Goal: Transaction & Acquisition: Book appointment/travel/reservation

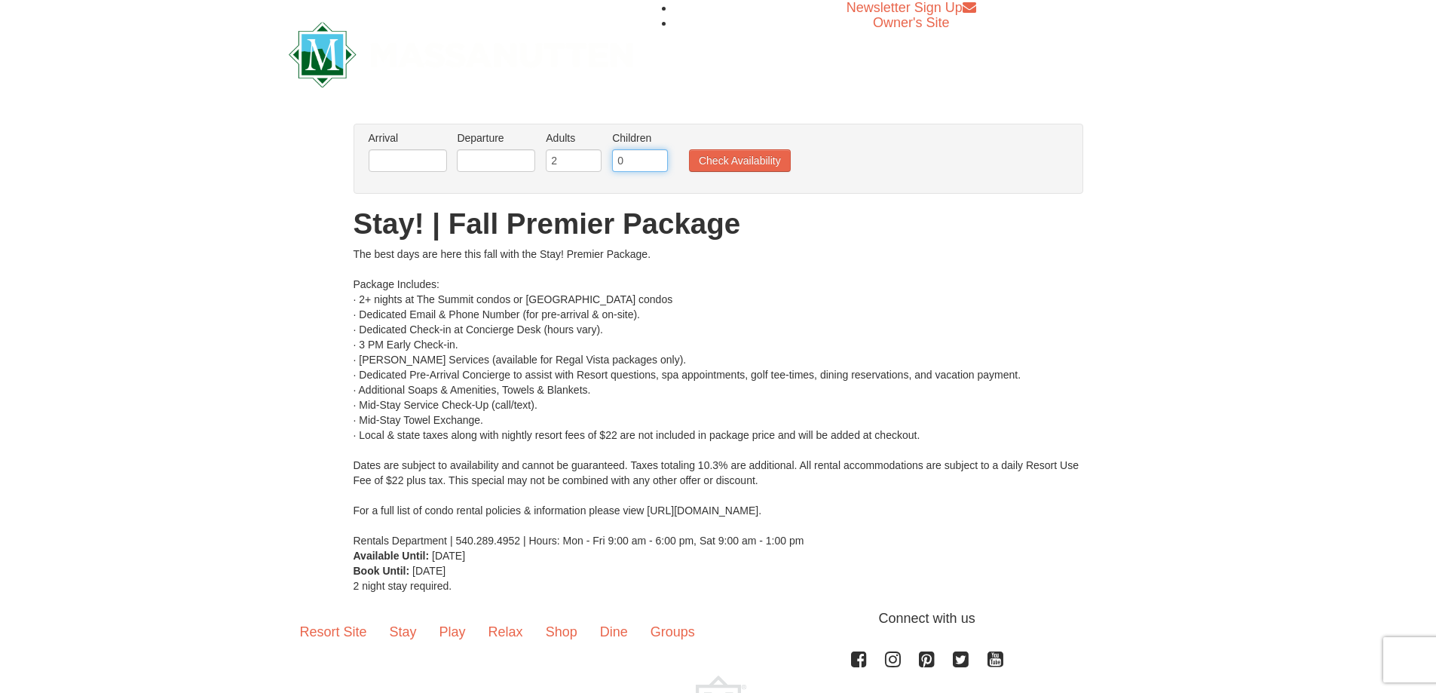
click at [644, 157] on input "0" at bounding box center [640, 160] width 56 height 23
type input "1"
click at [659, 156] on input "1" at bounding box center [640, 160] width 56 height 23
click at [421, 164] on input "text" at bounding box center [408, 160] width 78 height 23
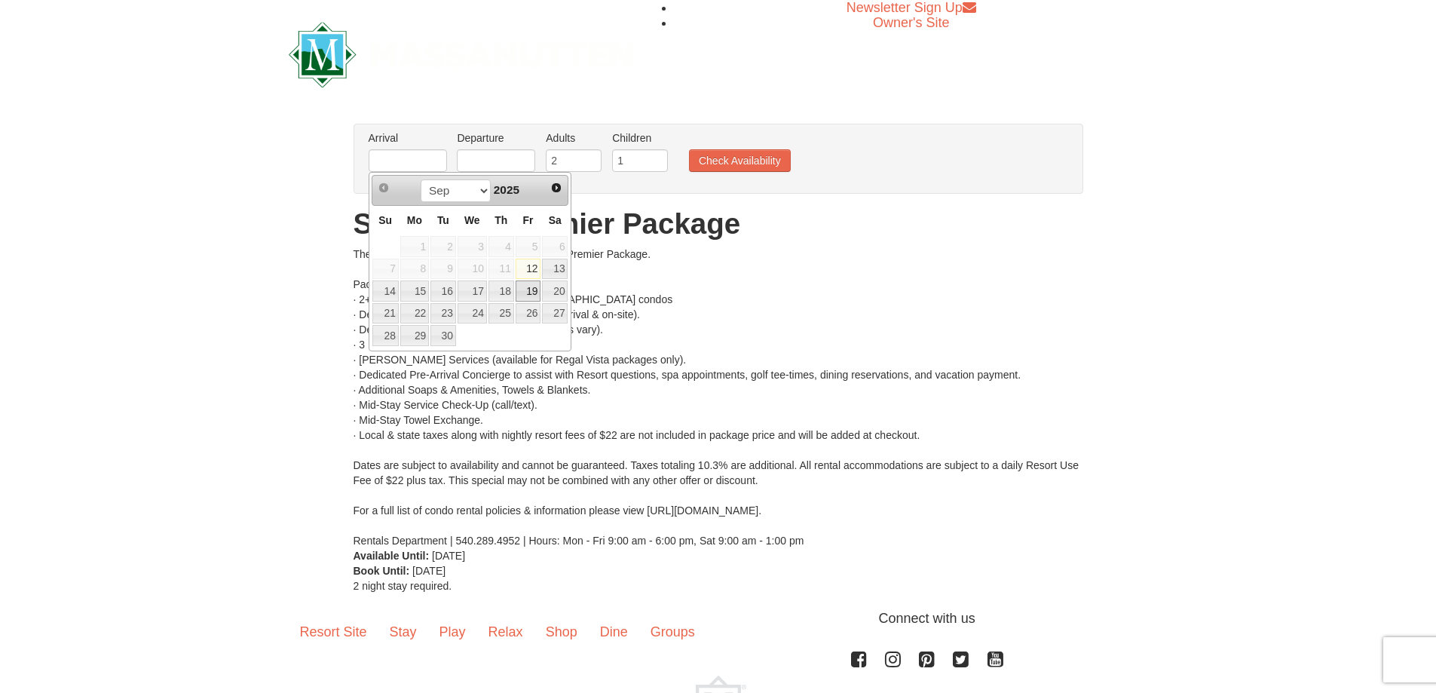
click at [527, 294] on link "19" at bounding box center [529, 290] width 26 height 21
type input "[DATE]"
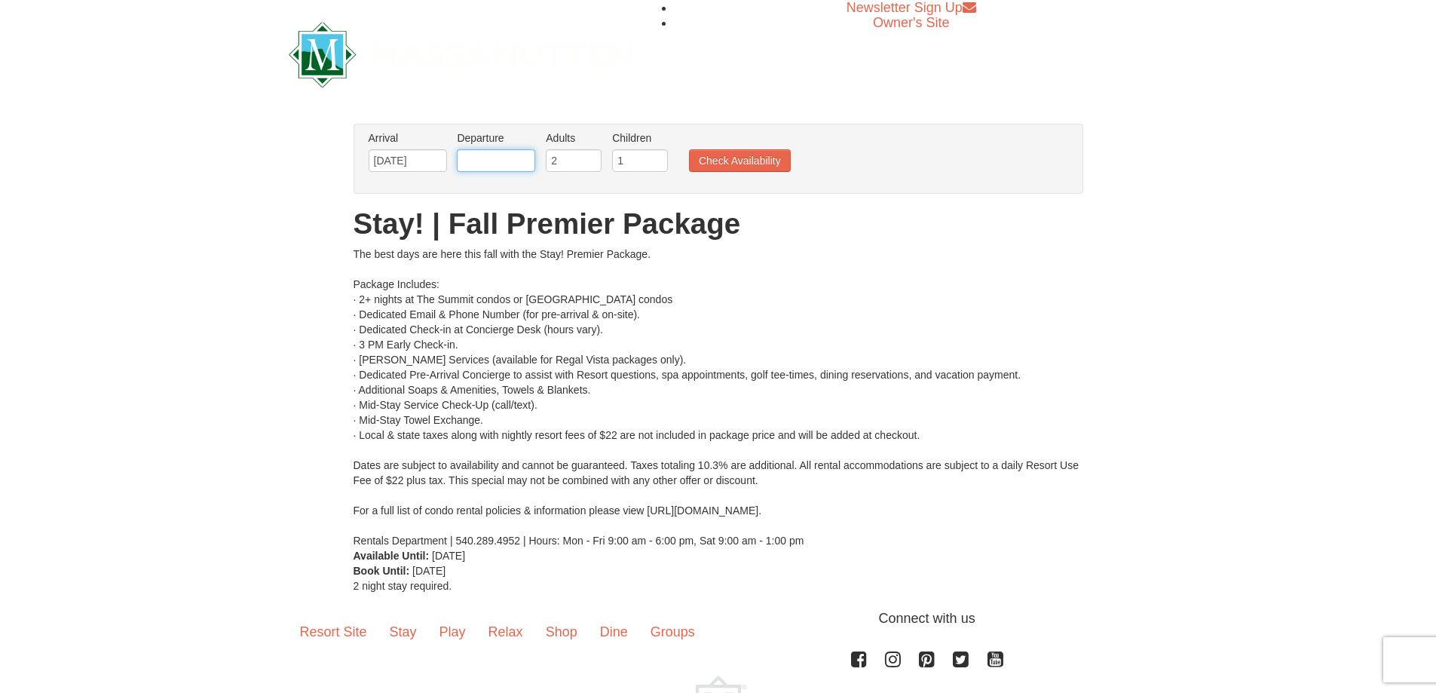
click at [503, 161] on input "text" at bounding box center [496, 160] width 78 height 23
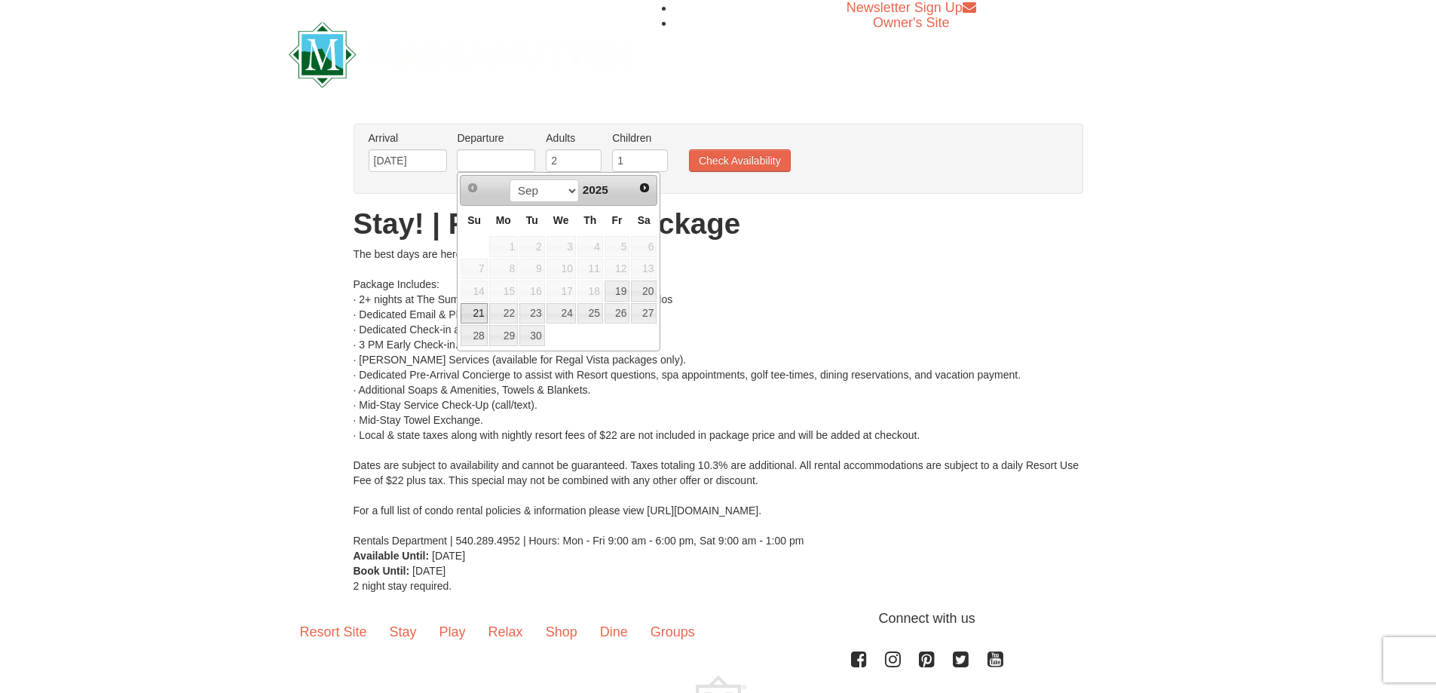
click at [473, 315] on link "21" at bounding box center [473, 313] width 26 height 21
type input "[DATE]"
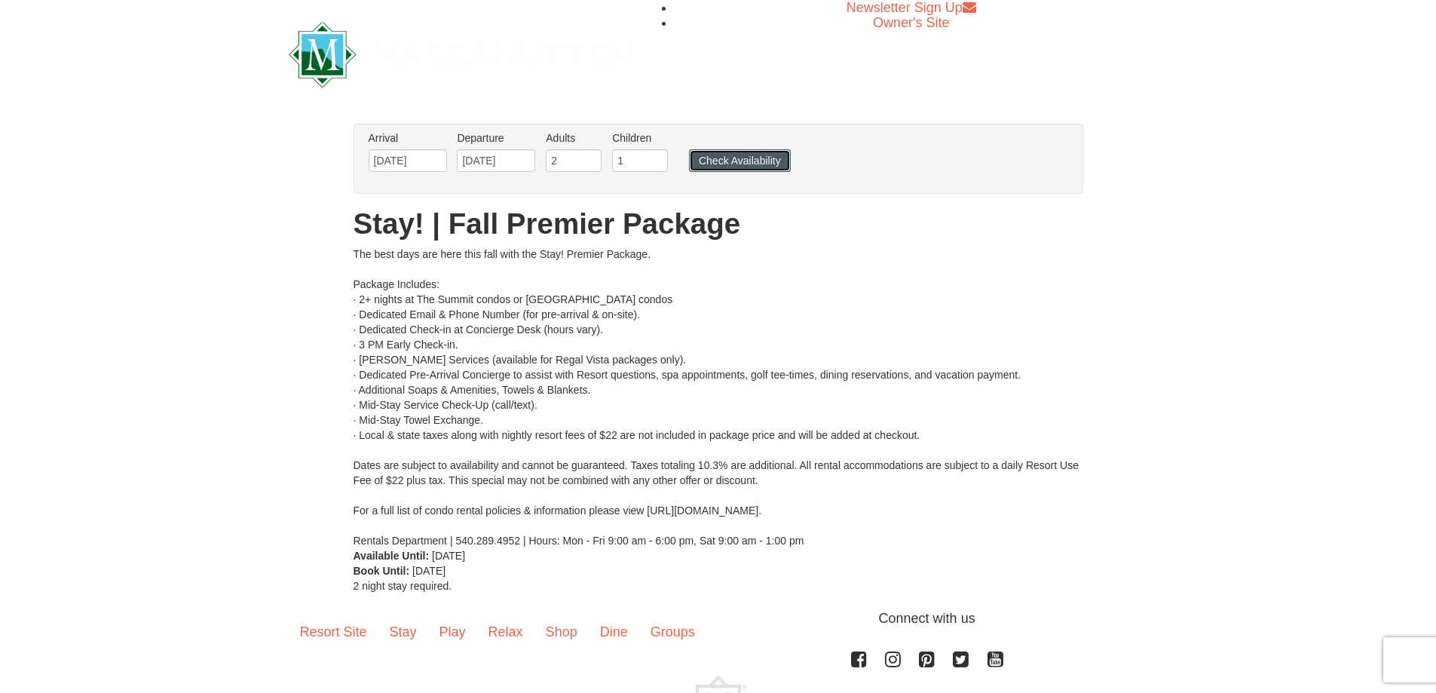
click at [726, 151] on button "Check Availability" at bounding box center [740, 160] width 102 height 23
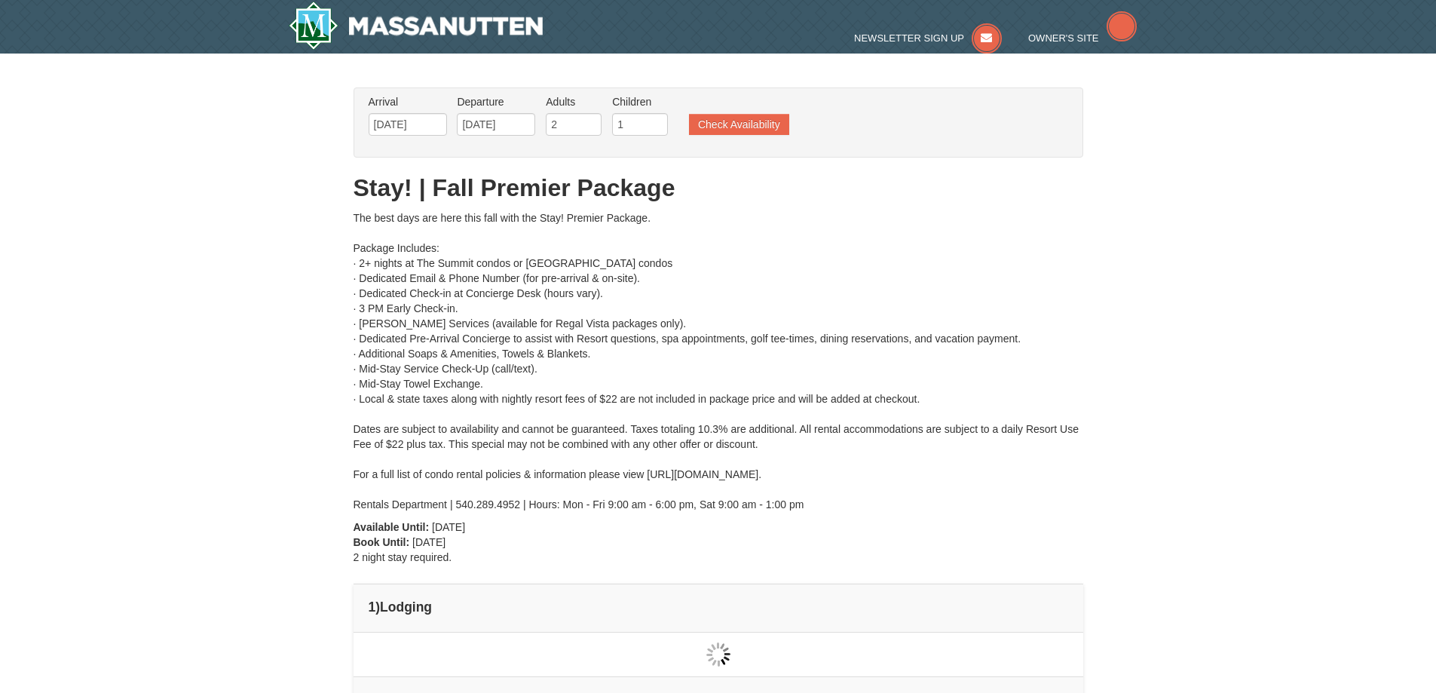
type input "[DATE]"
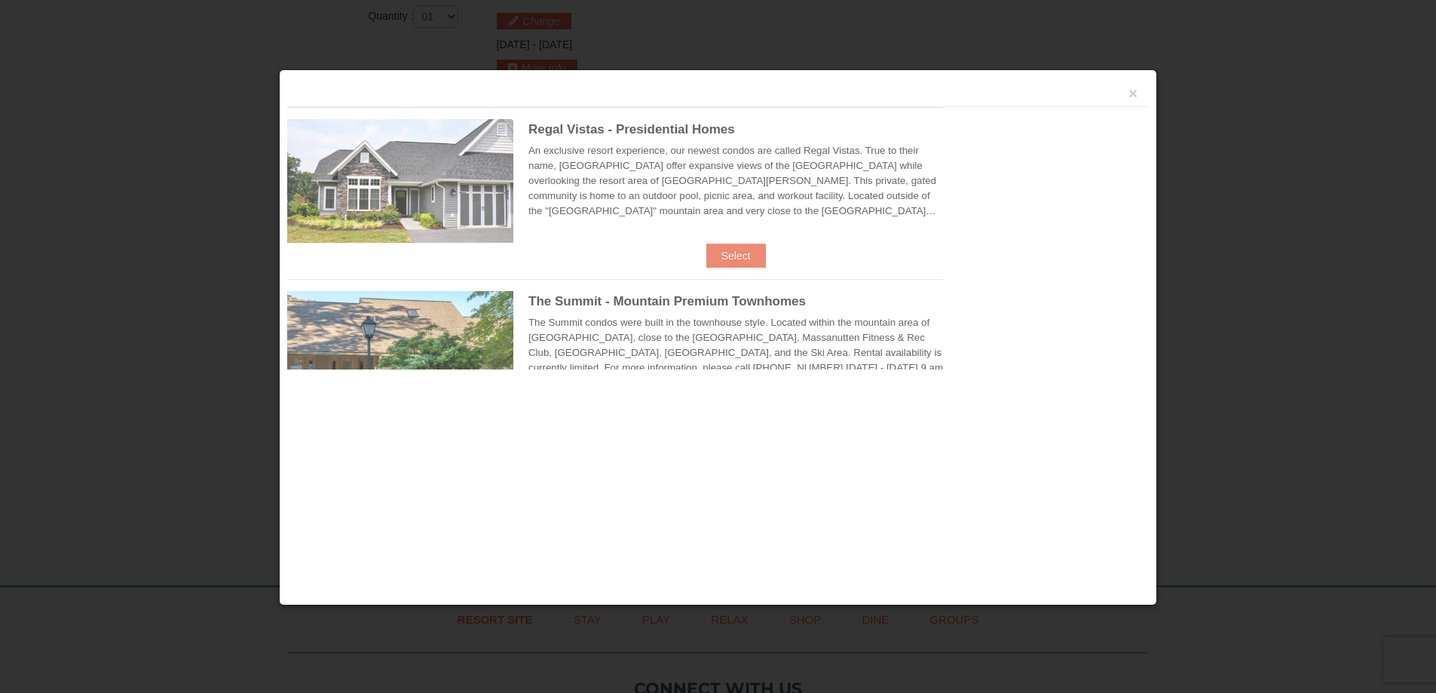
scroll to position [642, 0]
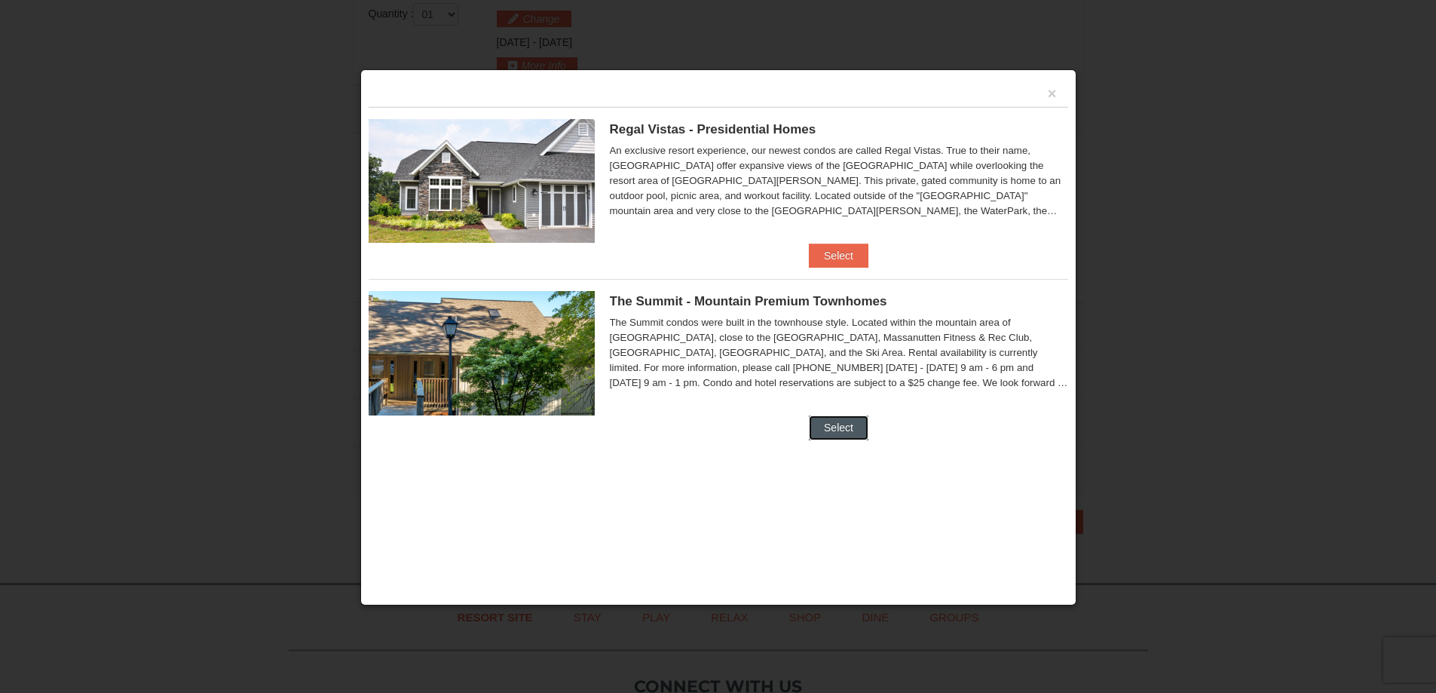
click at [843, 427] on button "Select" at bounding box center [839, 427] width 60 height 24
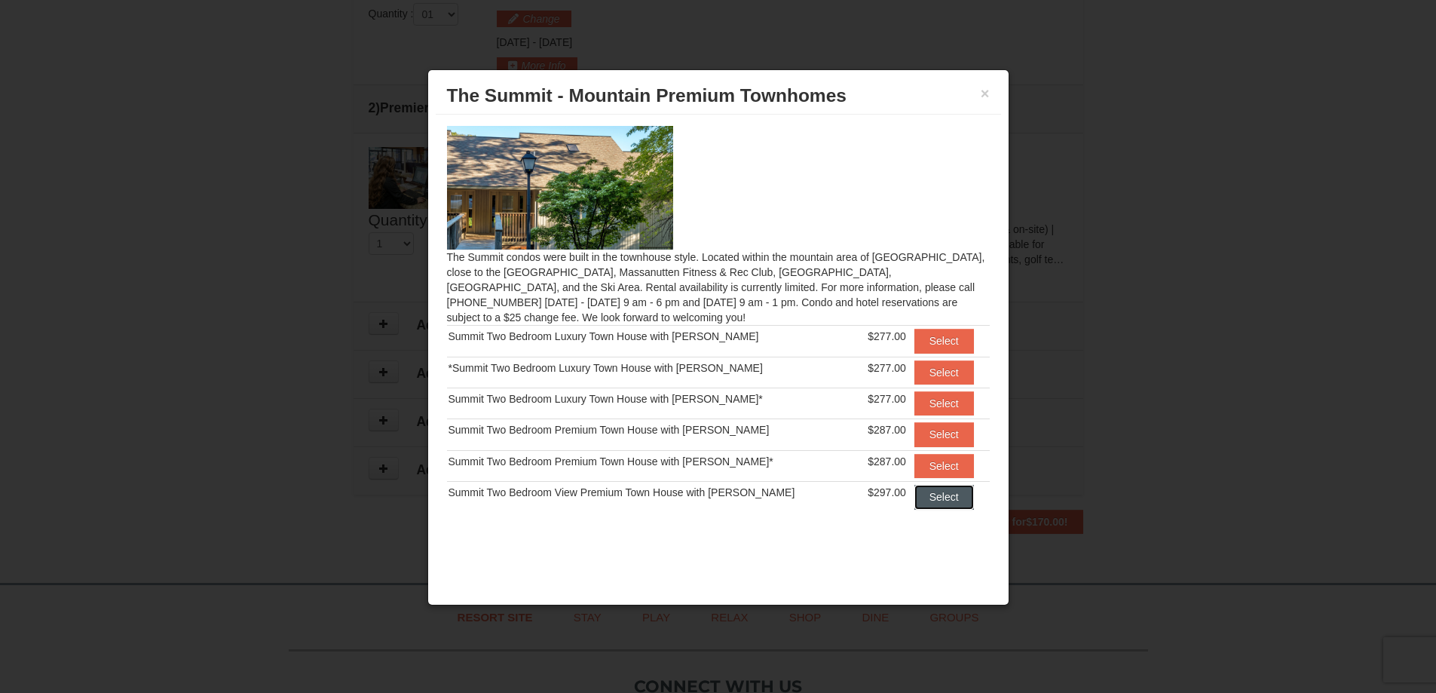
click at [914, 494] on button "Select" at bounding box center [944, 497] width 60 height 24
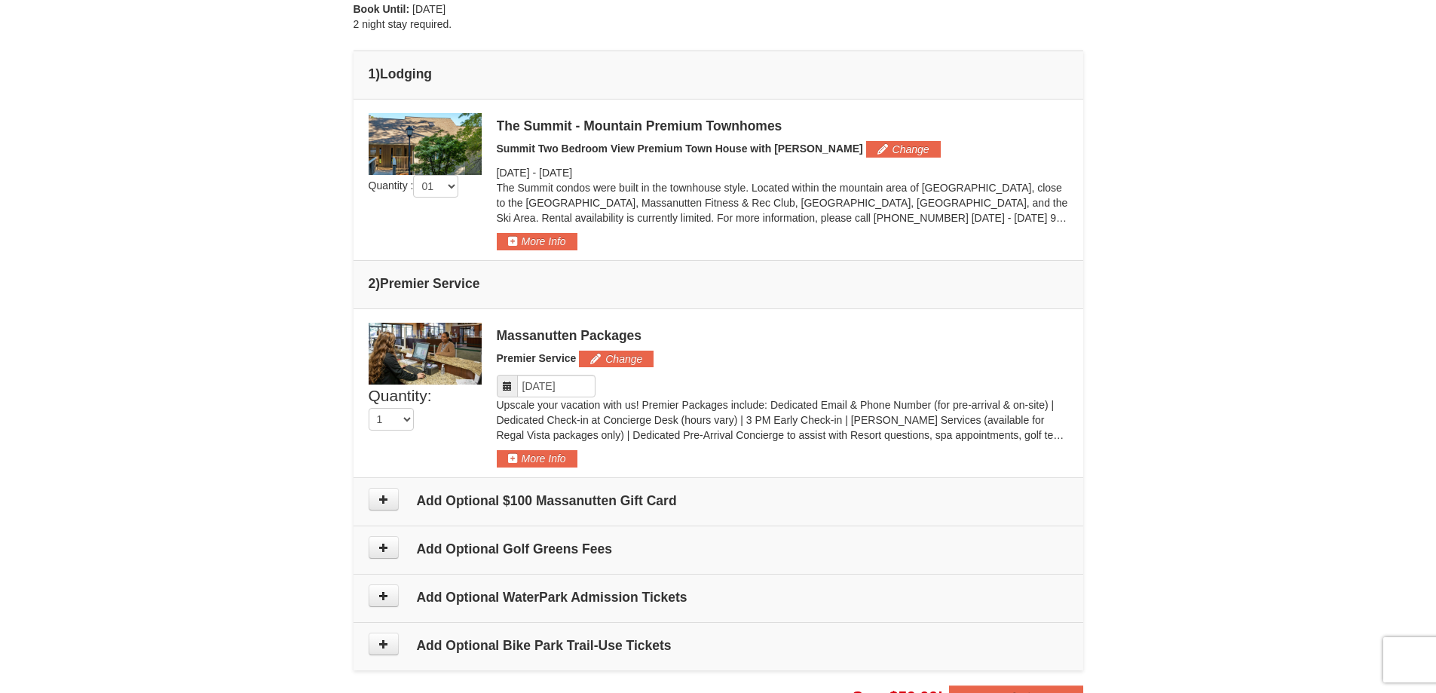
scroll to position [567, 0]
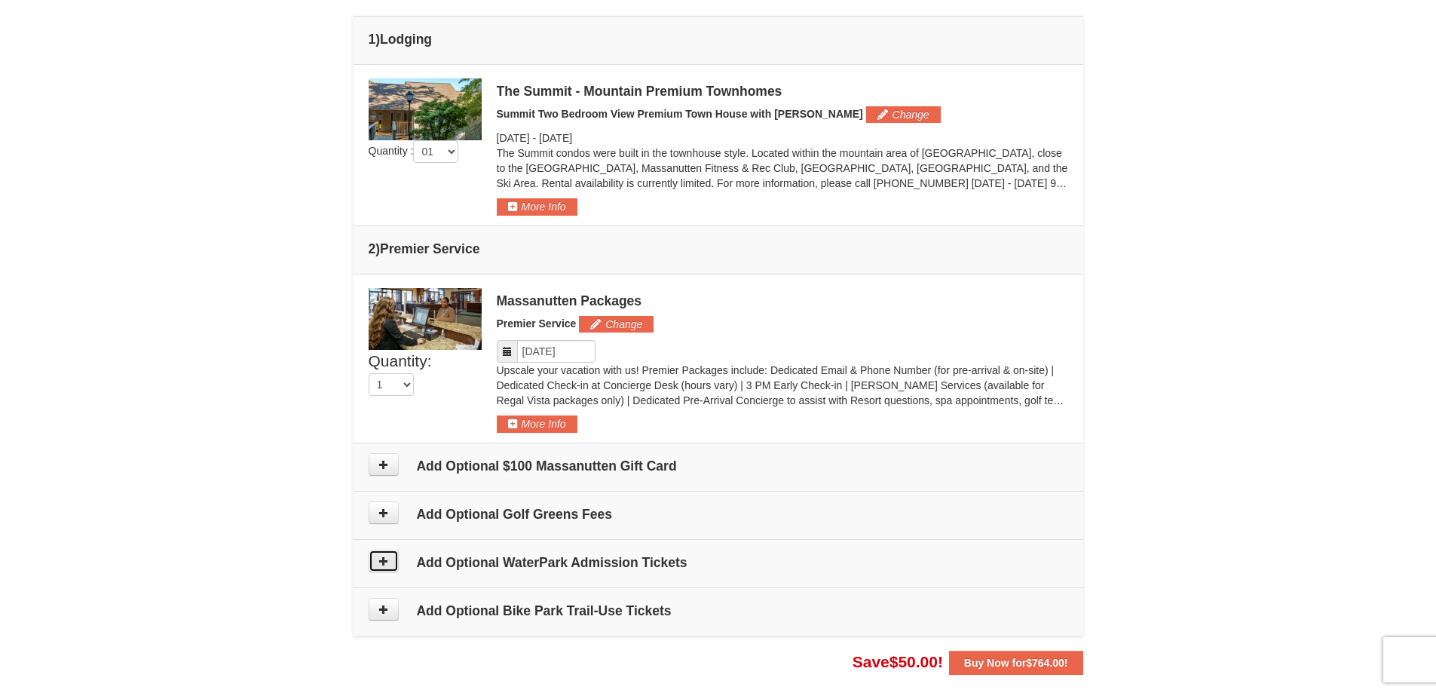
click at [380, 561] on icon at bounding box center [383, 560] width 11 height 11
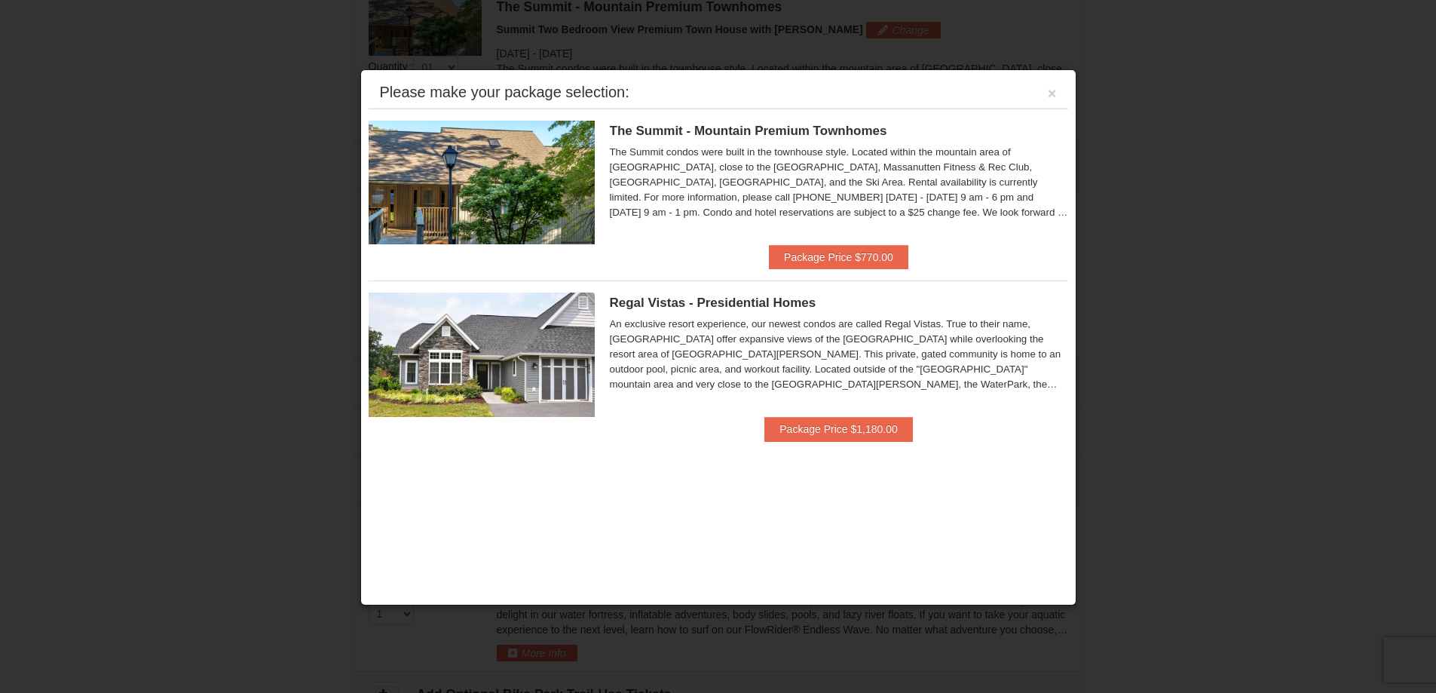
scroll to position [645, 0]
click at [1057, 85] on div "Please make your package selection: ×" at bounding box center [718, 93] width 699 height 31
click at [1051, 95] on button "×" at bounding box center [1052, 93] width 9 height 15
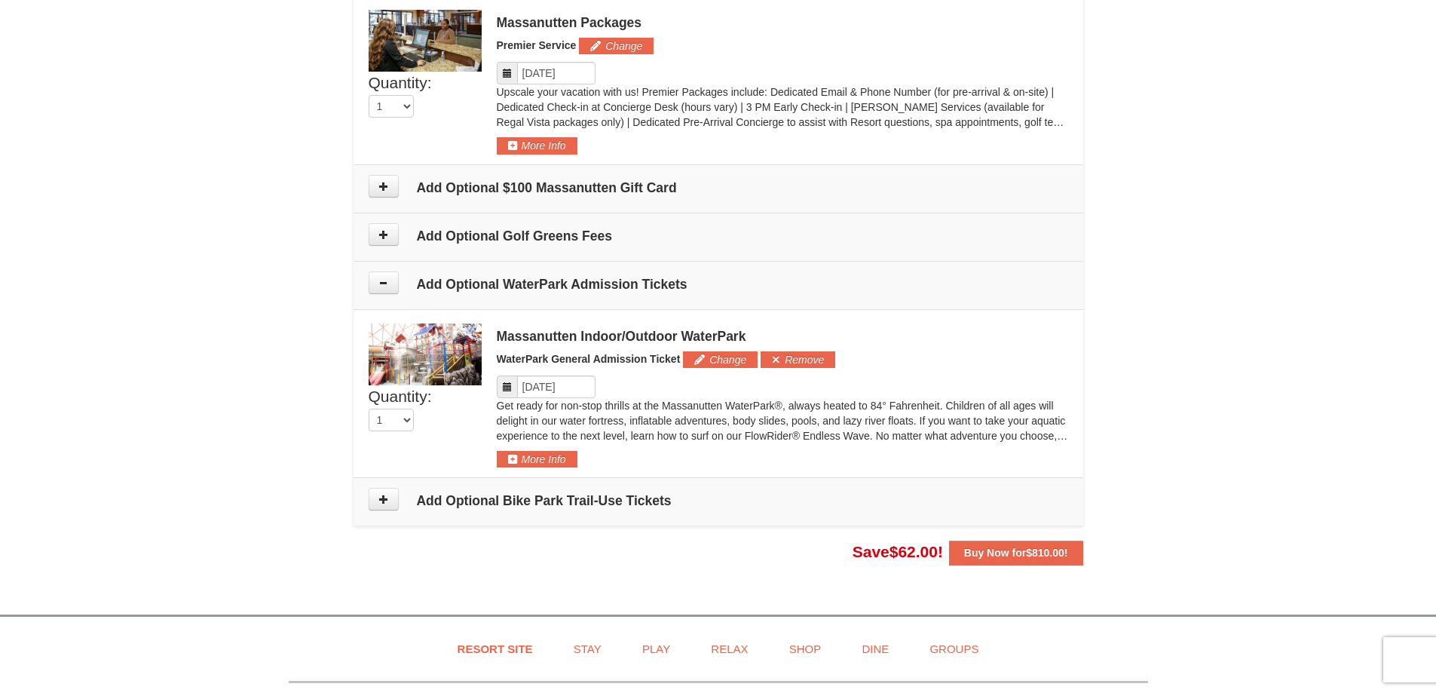
scroll to position [871, 0]
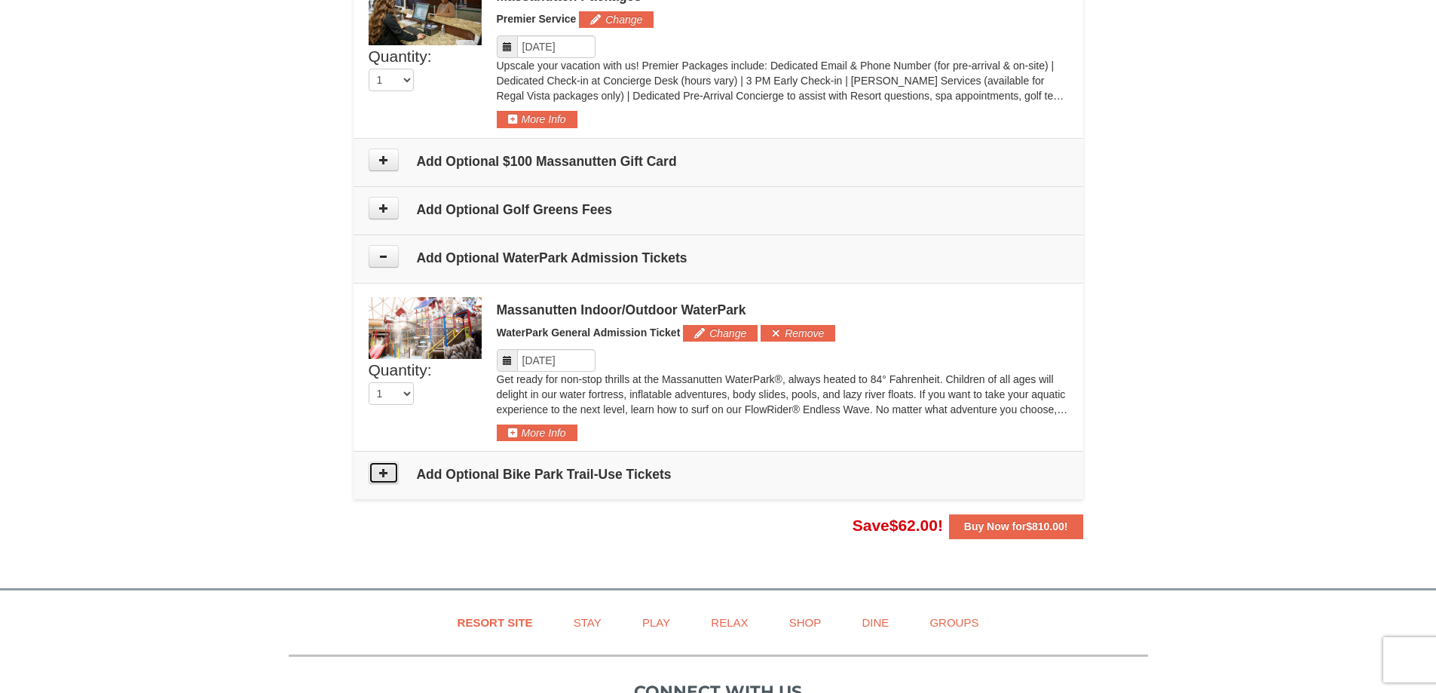
click at [384, 471] on icon at bounding box center [383, 472] width 11 height 11
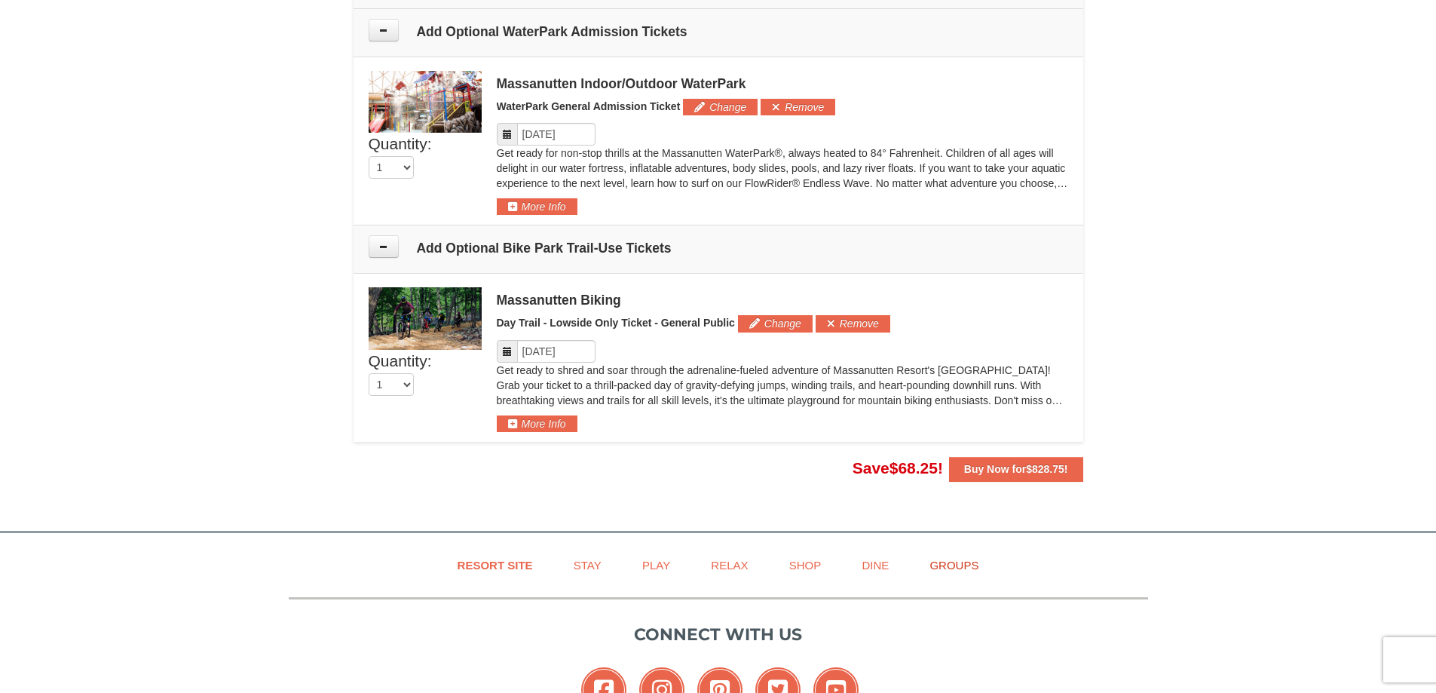
scroll to position [1071, 0]
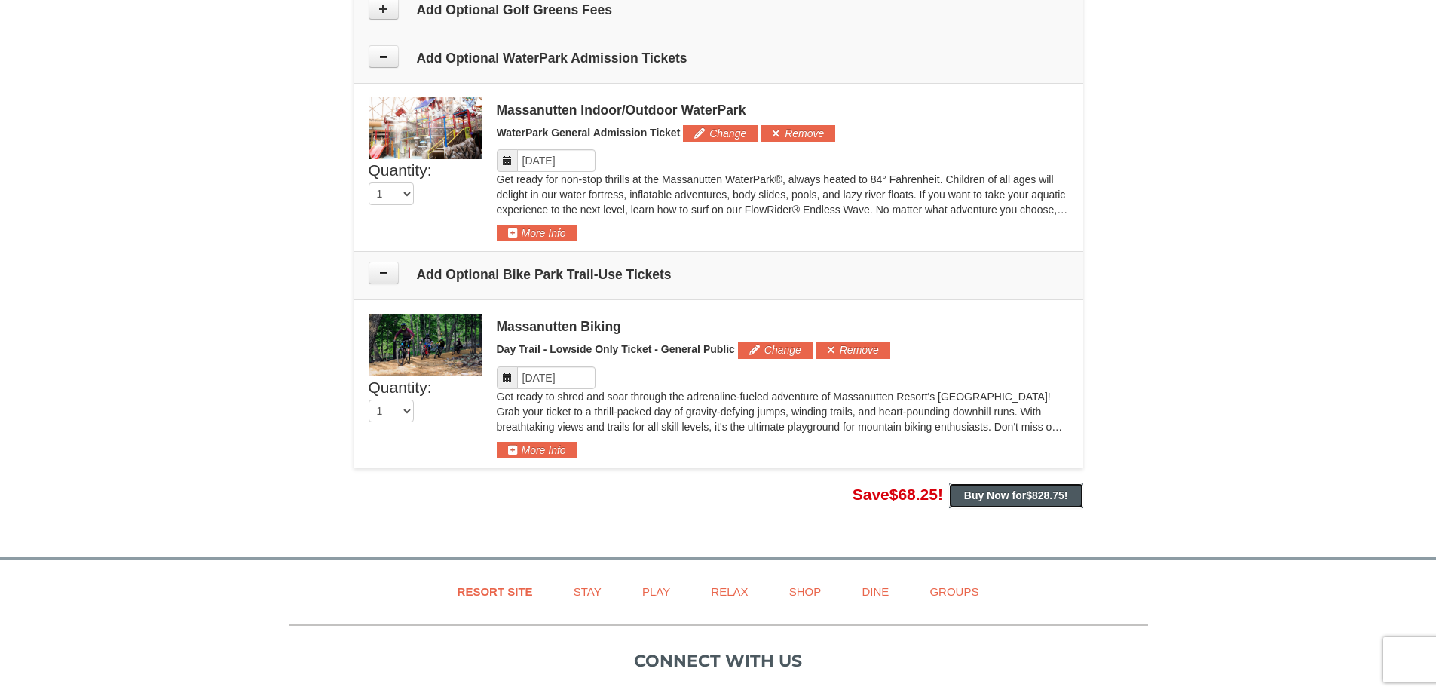
click at [1037, 500] on span "$828.75" at bounding box center [1045, 495] width 38 height 12
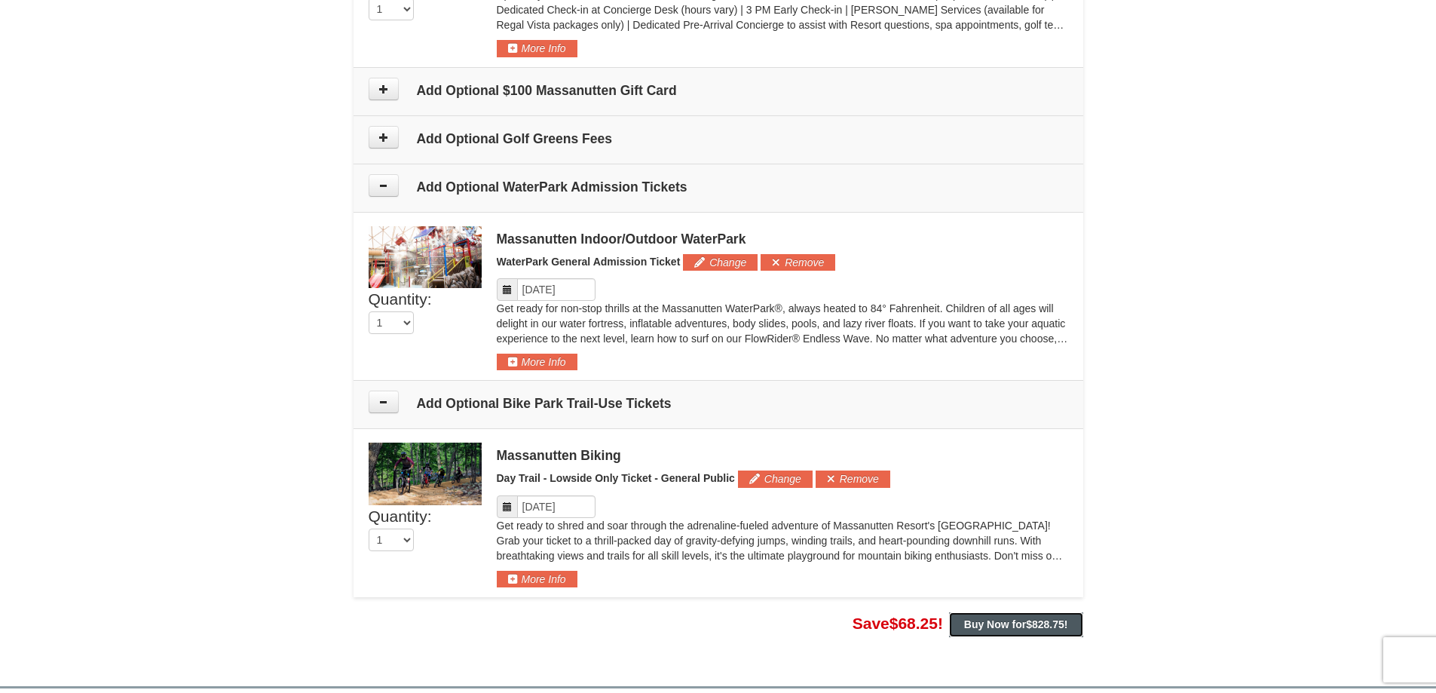
scroll to position [694, 0]
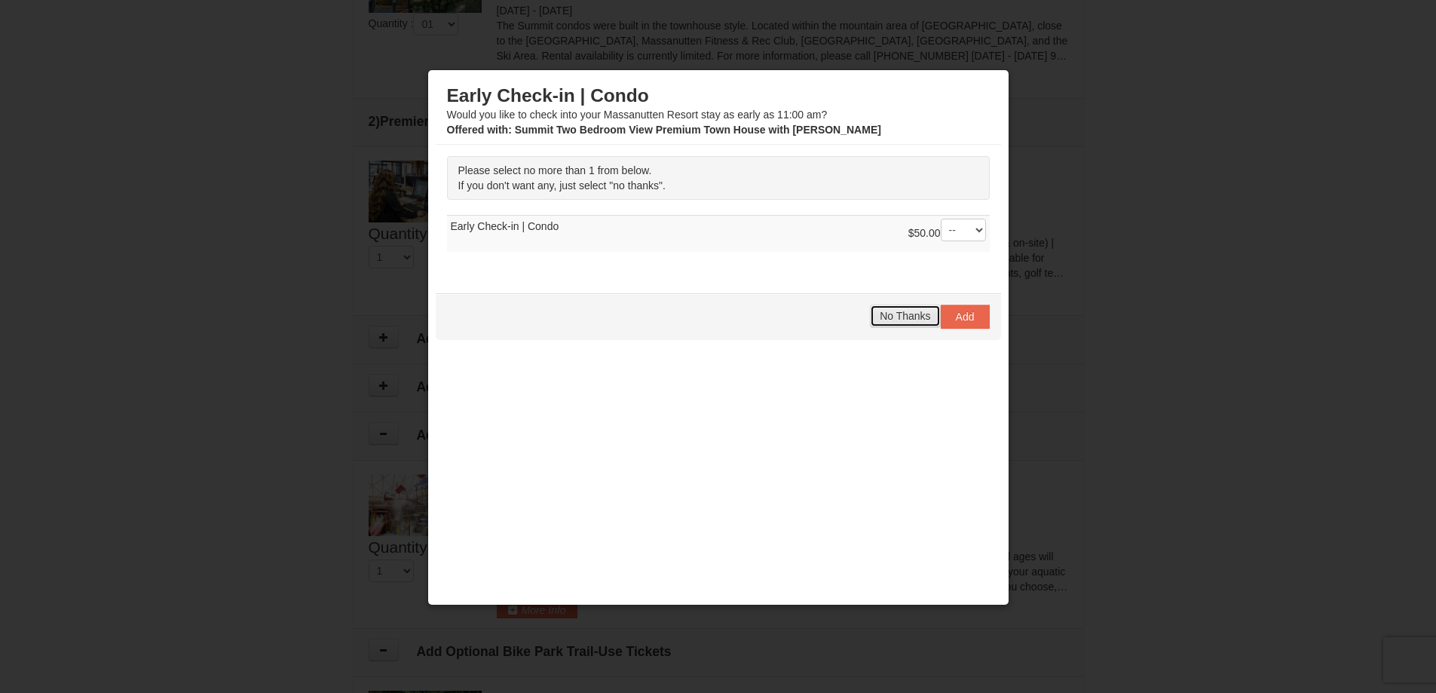
click at [888, 322] on button "No Thanks" at bounding box center [905, 315] width 70 height 23
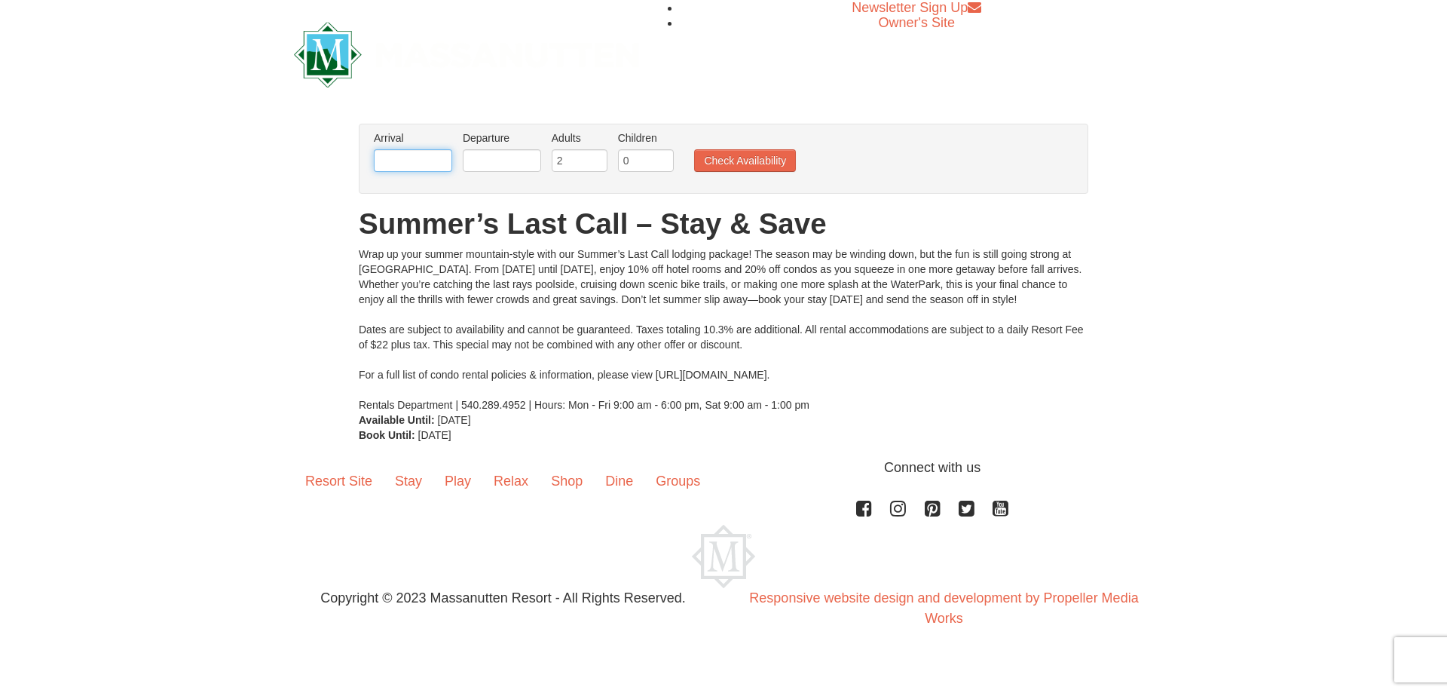
click at [412, 161] on input "text" at bounding box center [413, 160] width 78 height 23
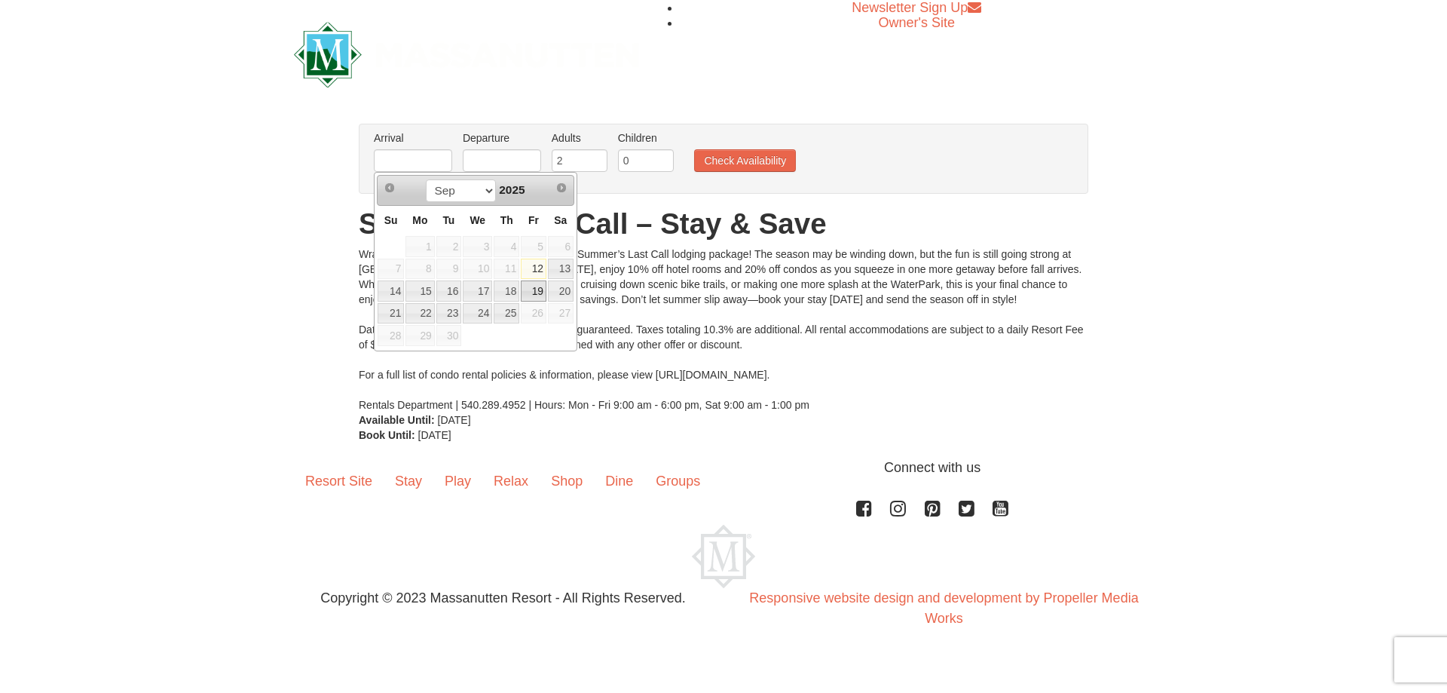
click at [542, 285] on link "19" at bounding box center [534, 290] width 26 height 21
type input "[DATE]"
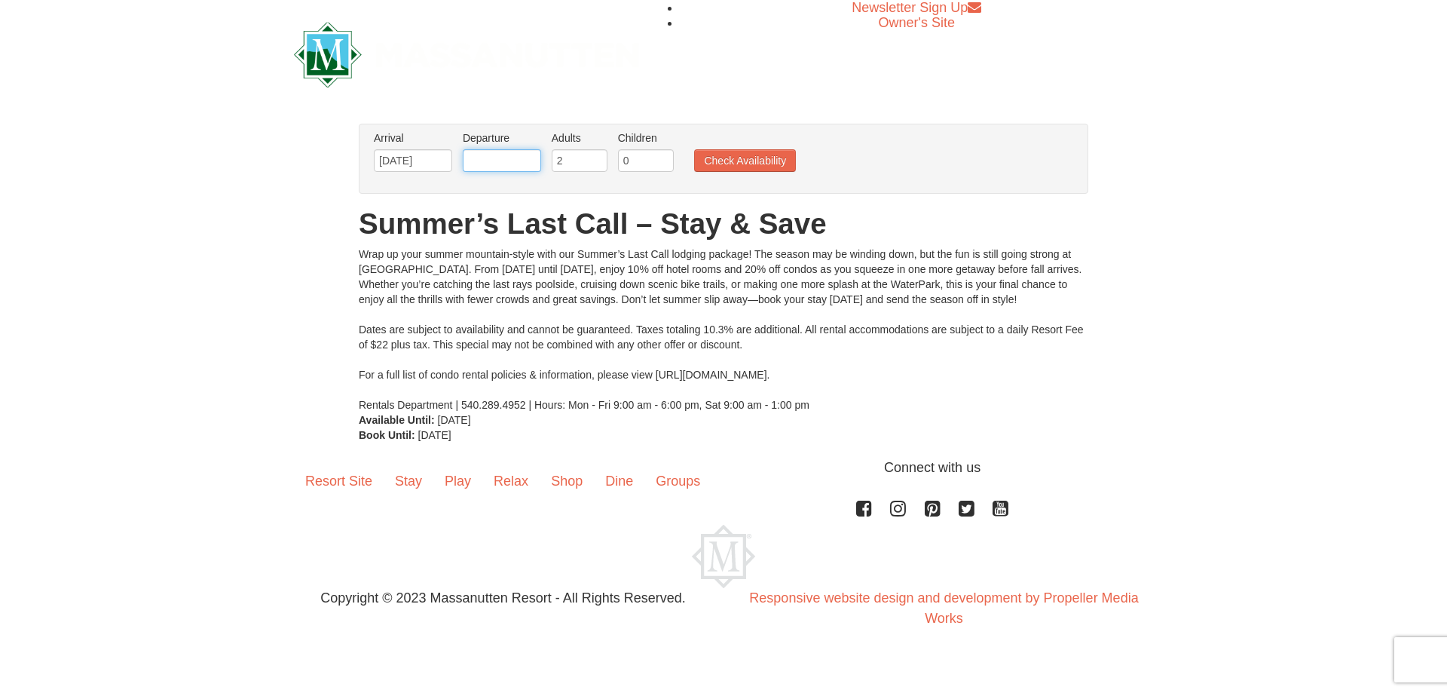
click at [513, 164] on input "text" at bounding box center [502, 160] width 78 height 23
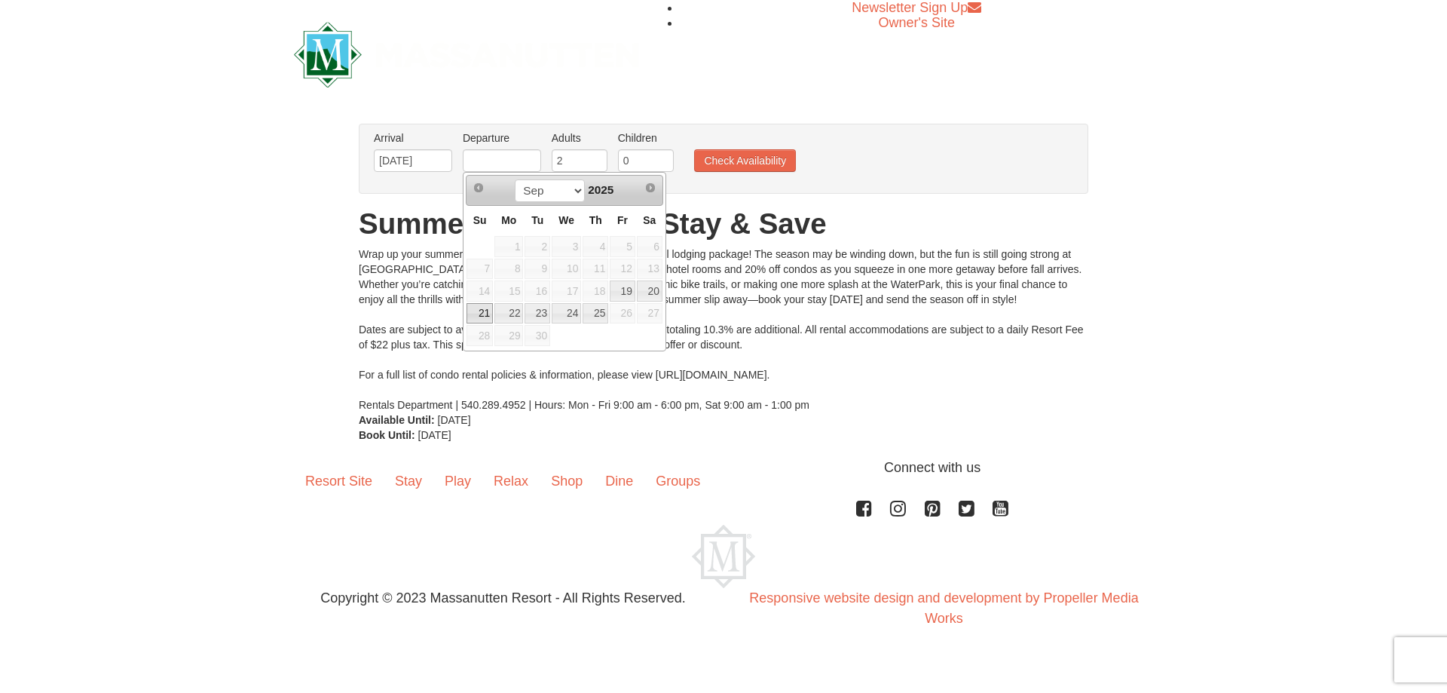
click at [472, 309] on link "21" at bounding box center [480, 313] width 26 height 21
type input "[DATE]"
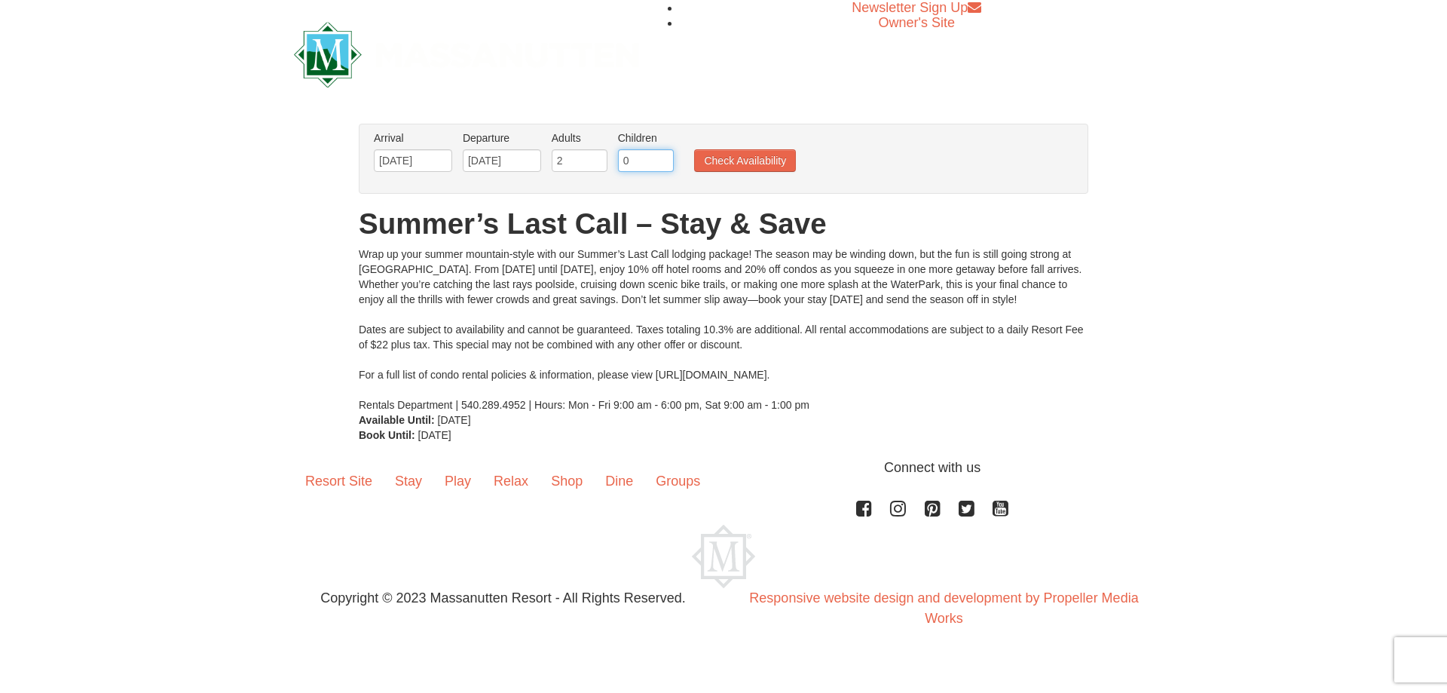
click at [649, 160] on input "0" at bounding box center [646, 160] width 56 height 23
type input "1"
click at [662, 156] on input "1" at bounding box center [646, 160] width 56 height 23
click at [732, 163] on button "Check Availability" at bounding box center [745, 160] width 102 height 23
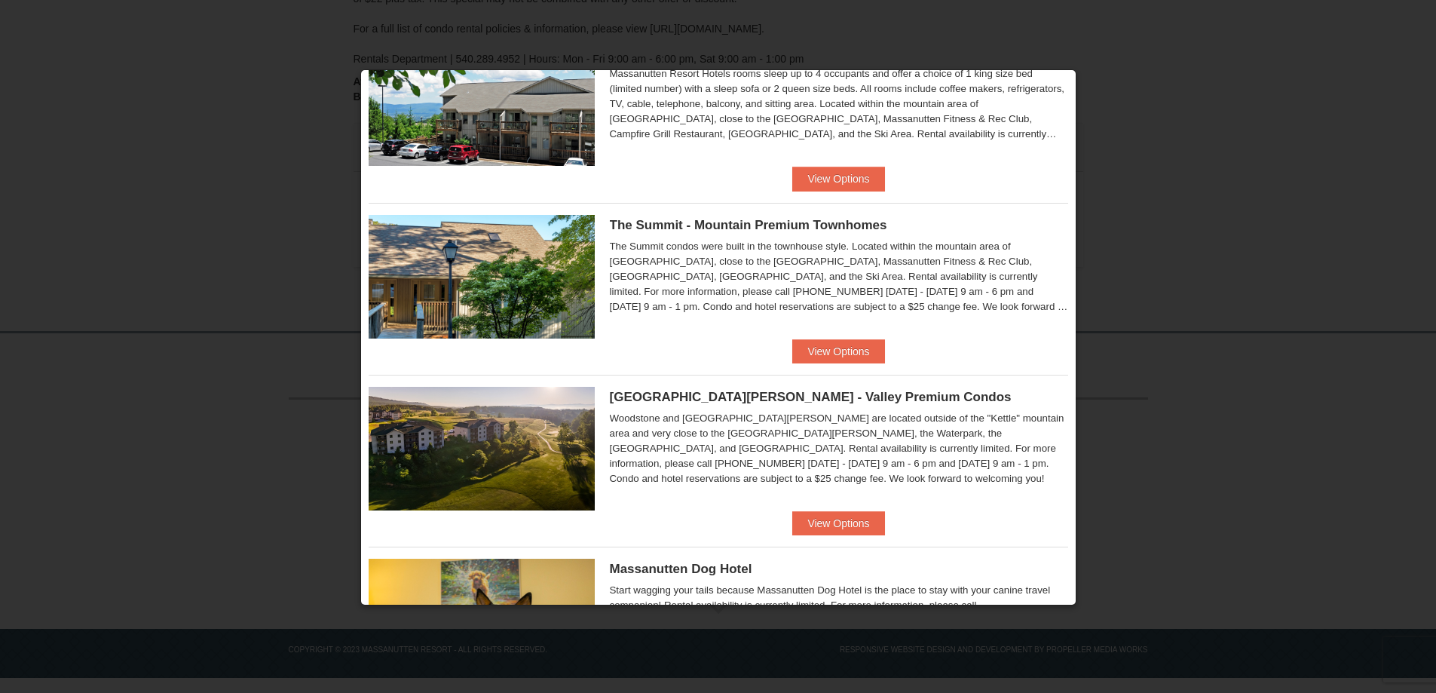
scroll to position [581, 0]
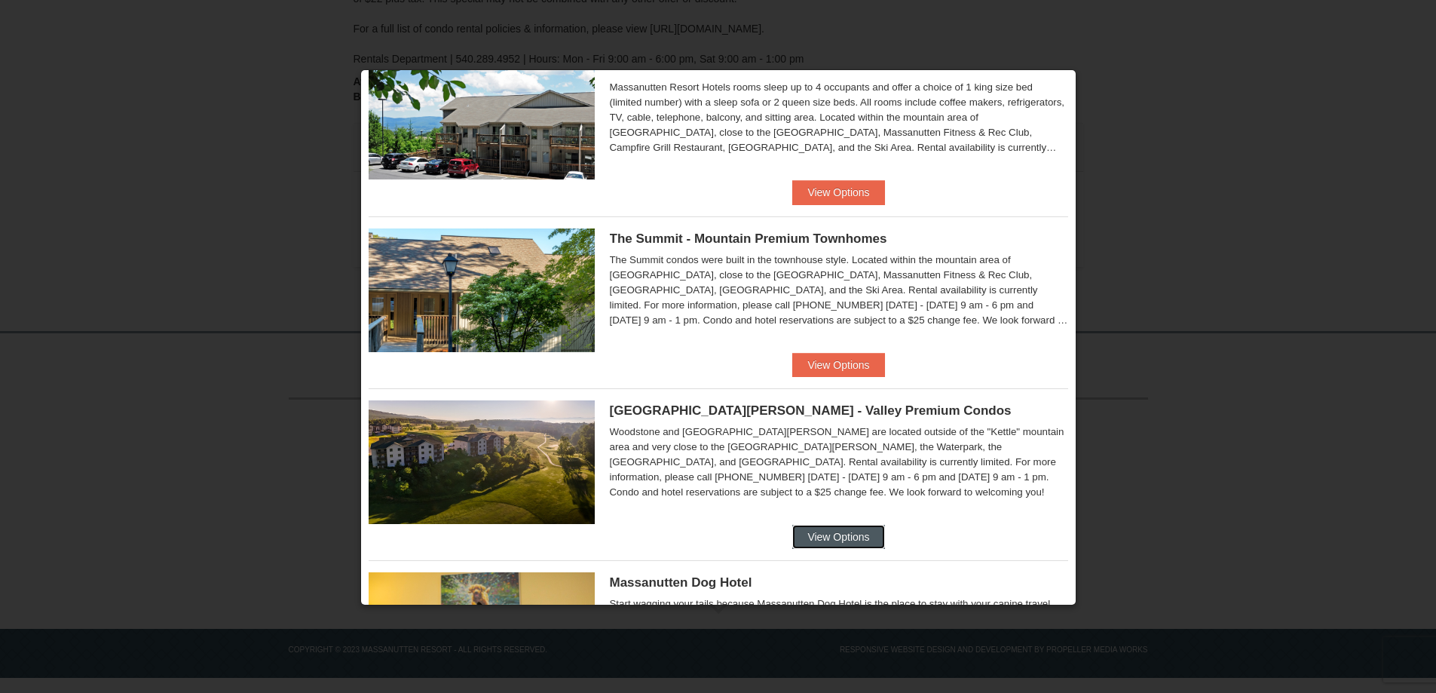
click at [845, 528] on button "View Options" at bounding box center [838, 537] width 92 height 24
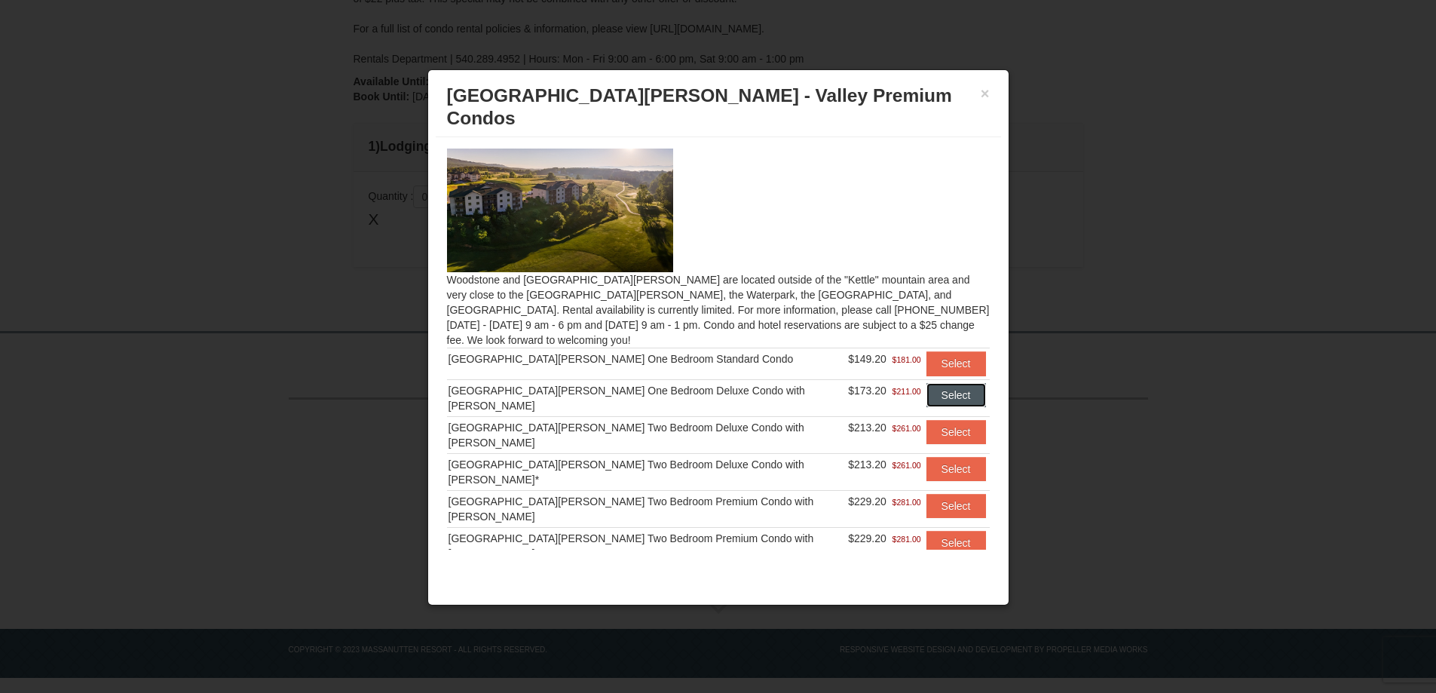
click at [941, 383] on button "Select" at bounding box center [956, 395] width 60 height 24
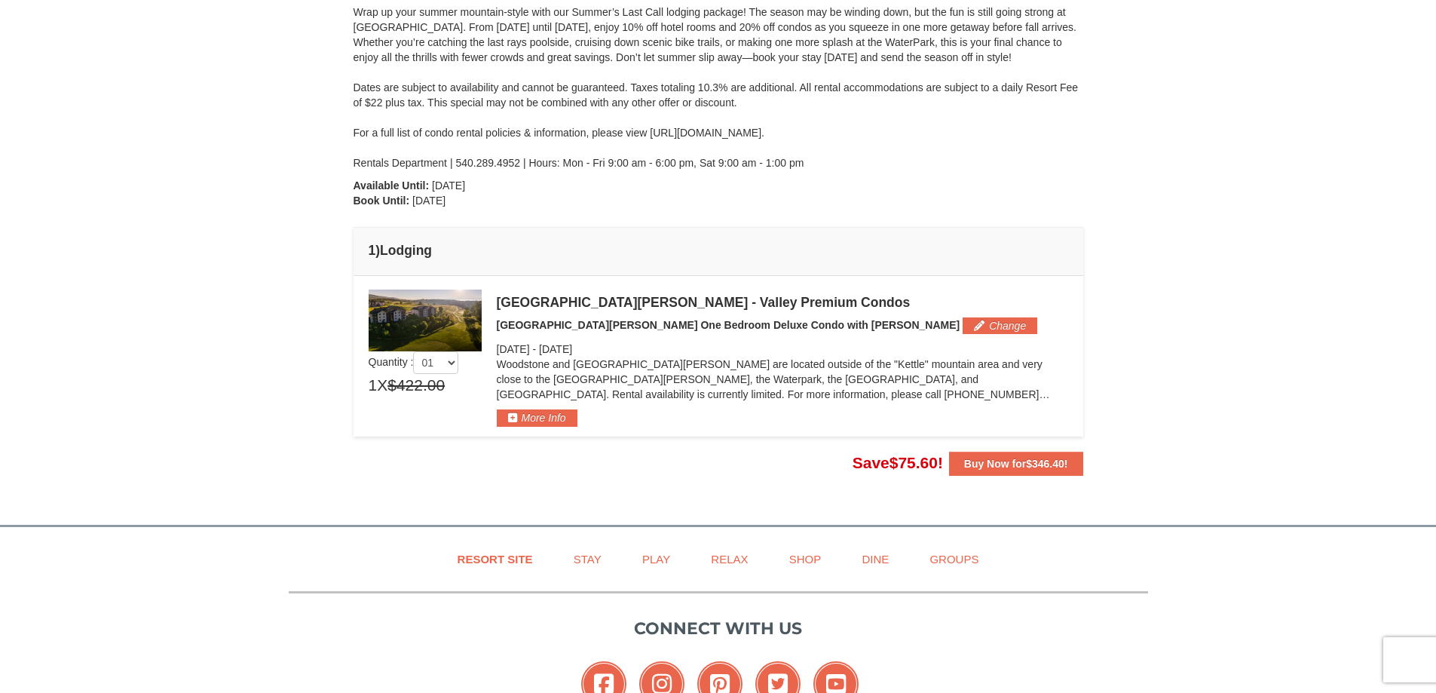
scroll to position [158, 0]
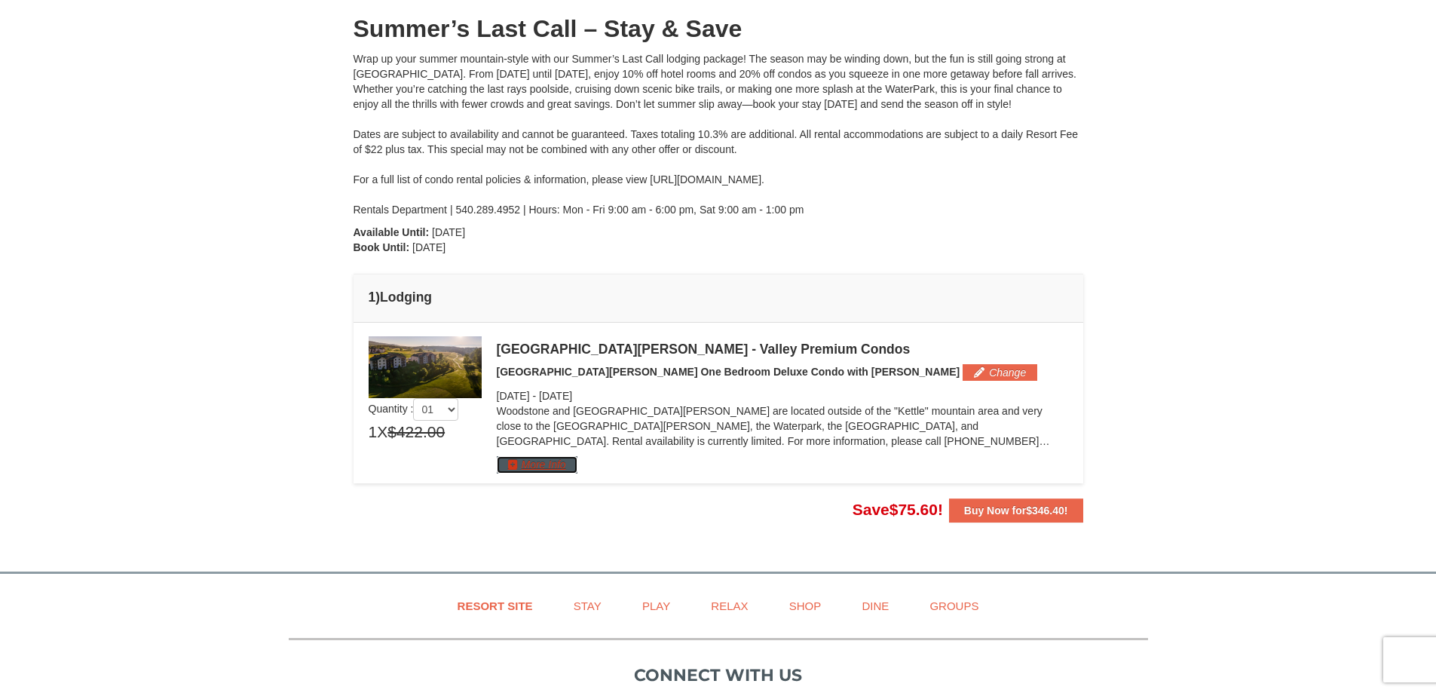
click at [561, 467] on button "More Info" at bounding box center [537, 464] width 81 height 17
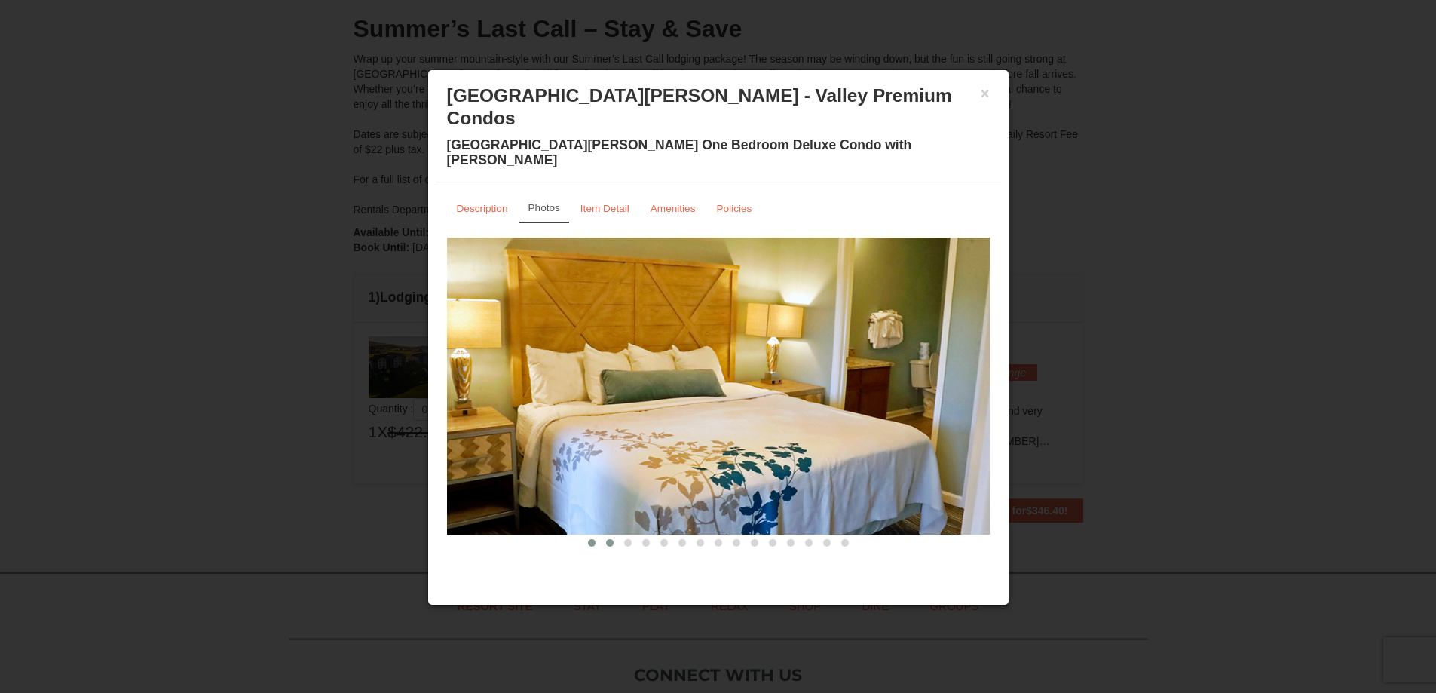
click at [610, 539] on span at bounding box center [610, 543] width 8 height 8
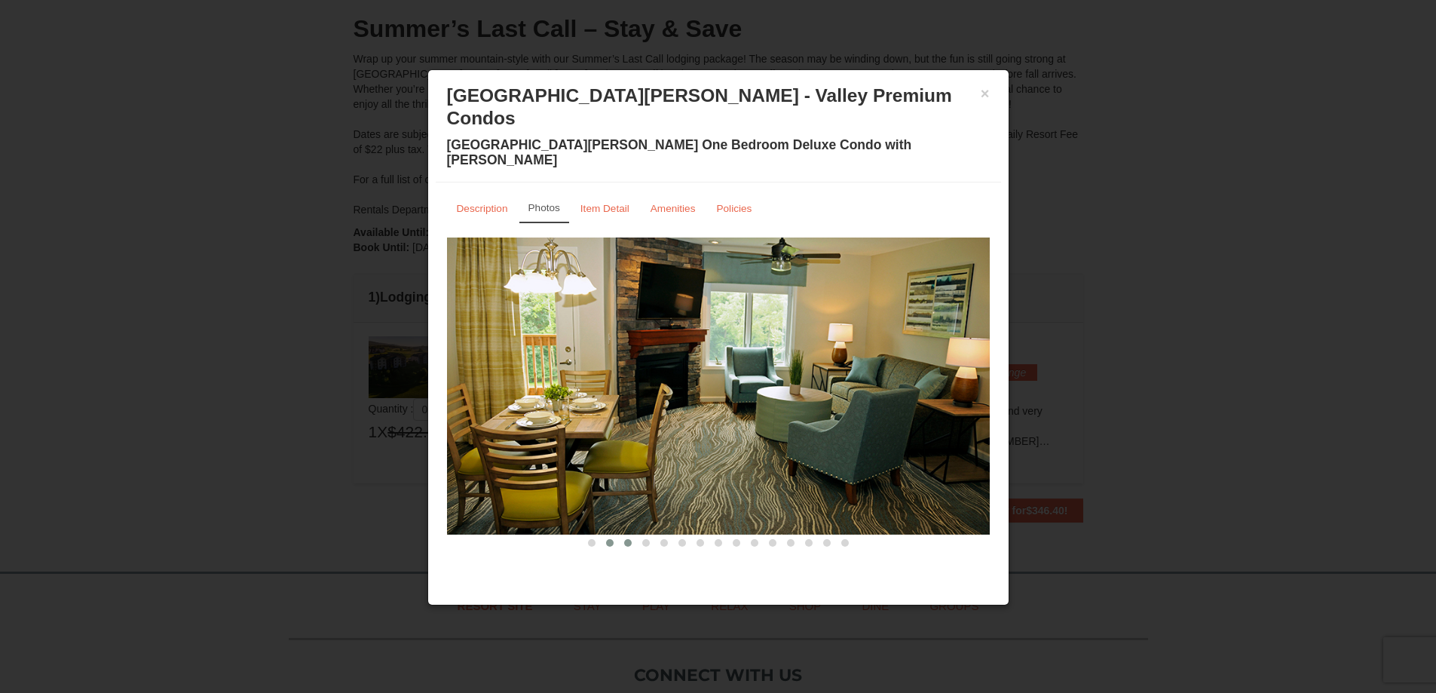
click at [629, 535] on button at bounding box center [628, 542] width 18 height 15
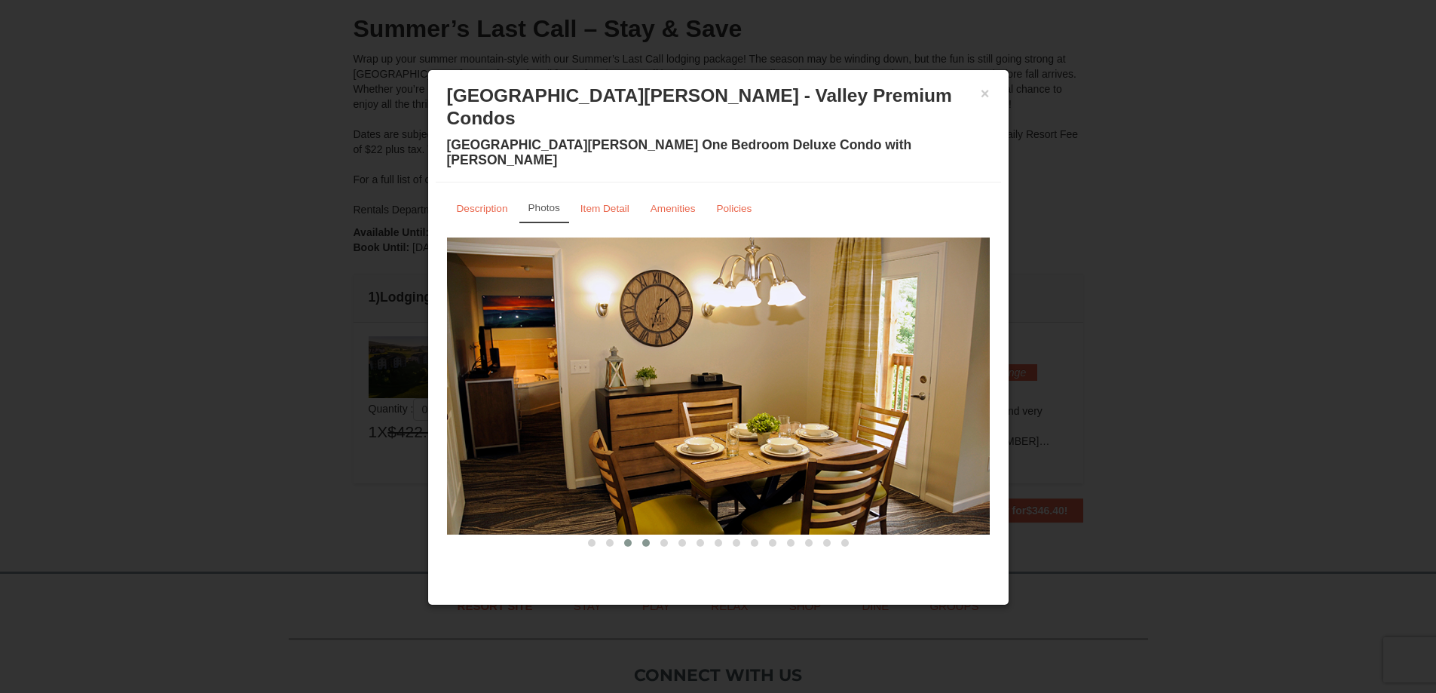
click at [640, 535] on button at bounding box center [646, 542] width 18 height 15
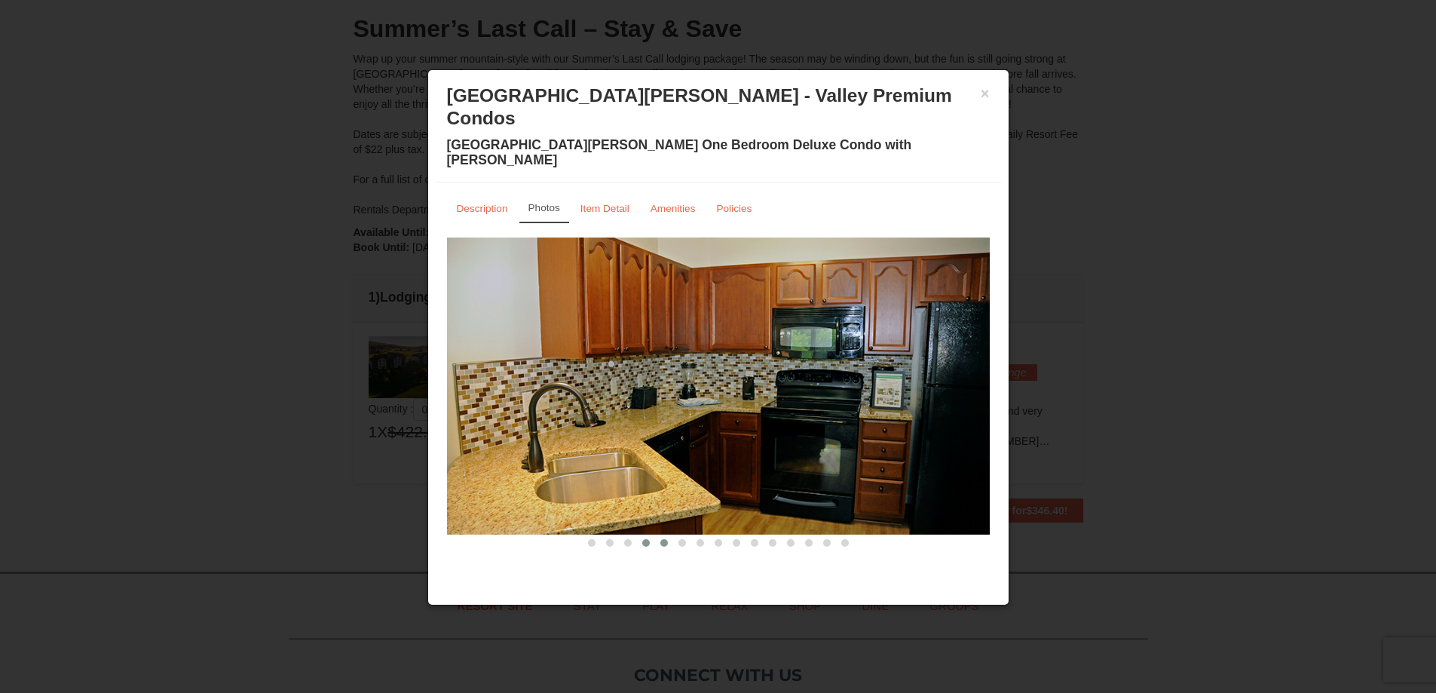
click at [659, 535] on button at bounding box center [664, 542] width 18 height 15
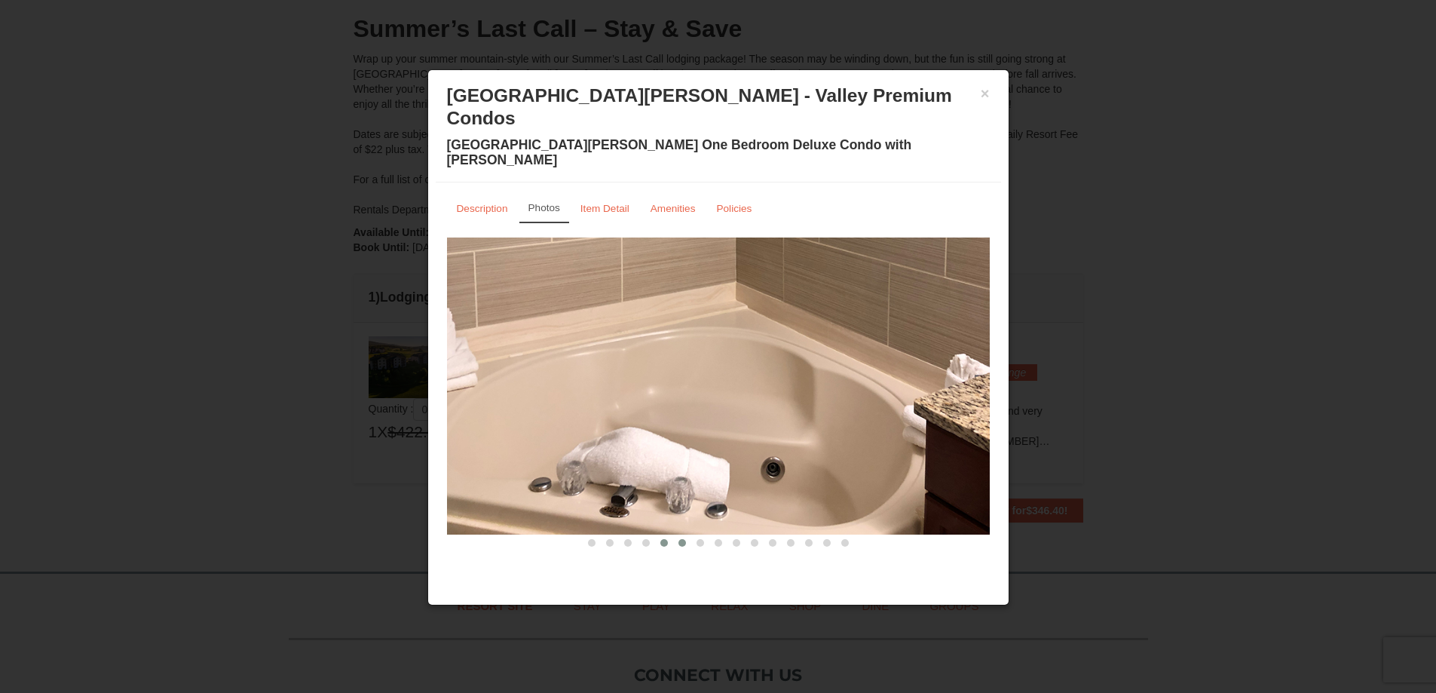
click at [679, 539] on span at bounding box center [682, 543] width 8 height 8
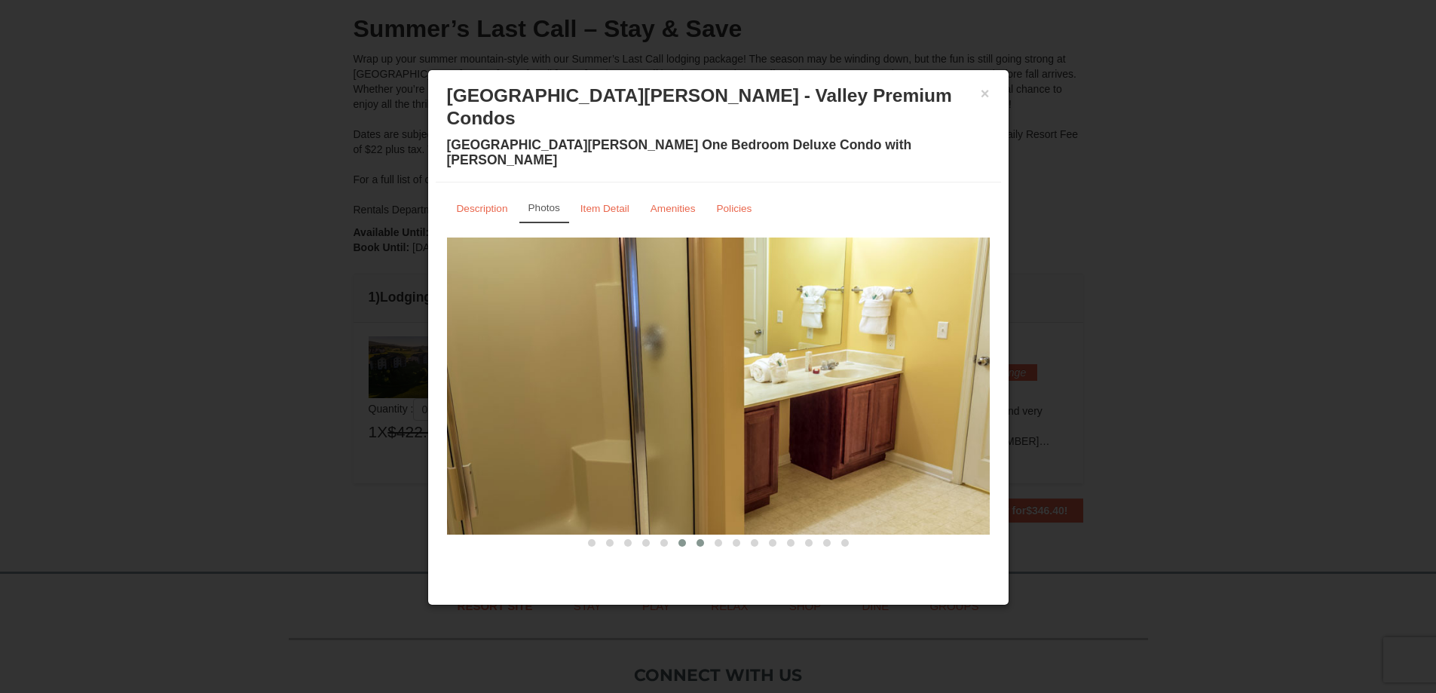
click at [700, 535] on button at bounding box center [700, 542] width 18 height 15
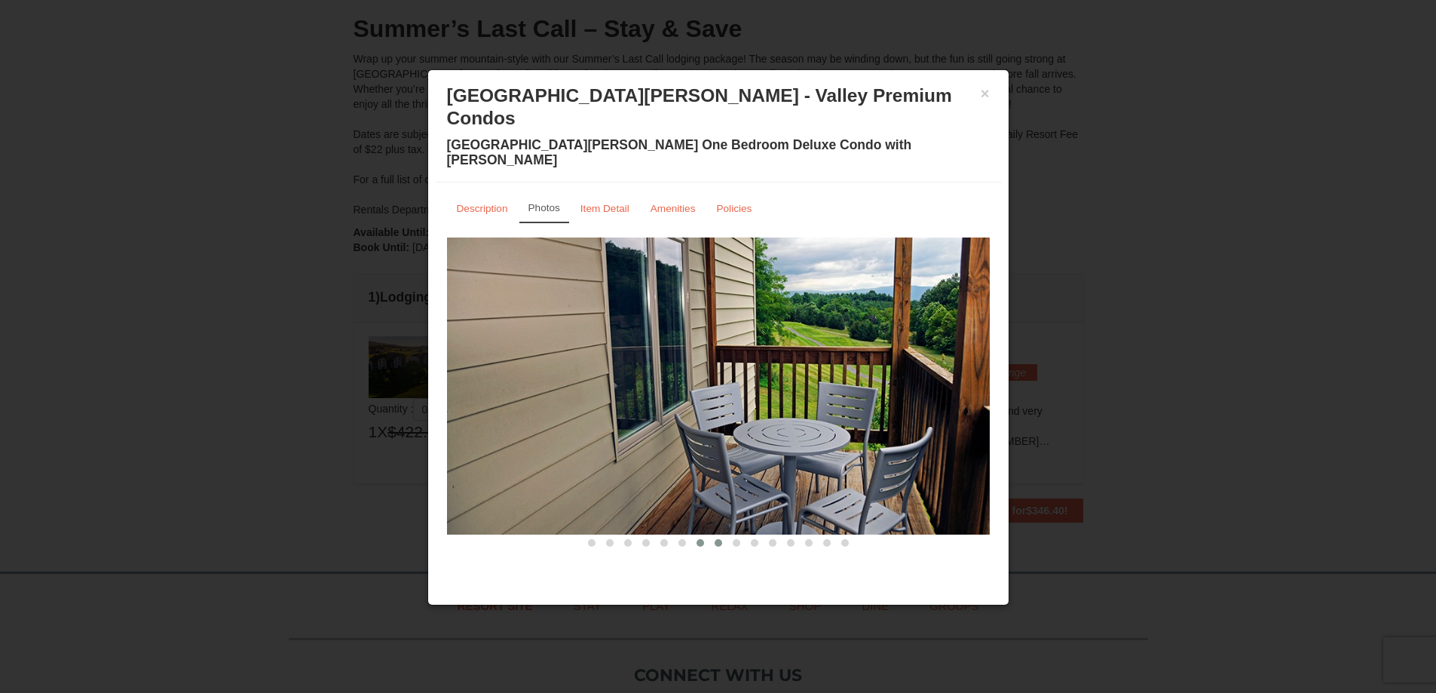
click at [725, 535] on button at bounding box center [718, 542] width 18 height 15
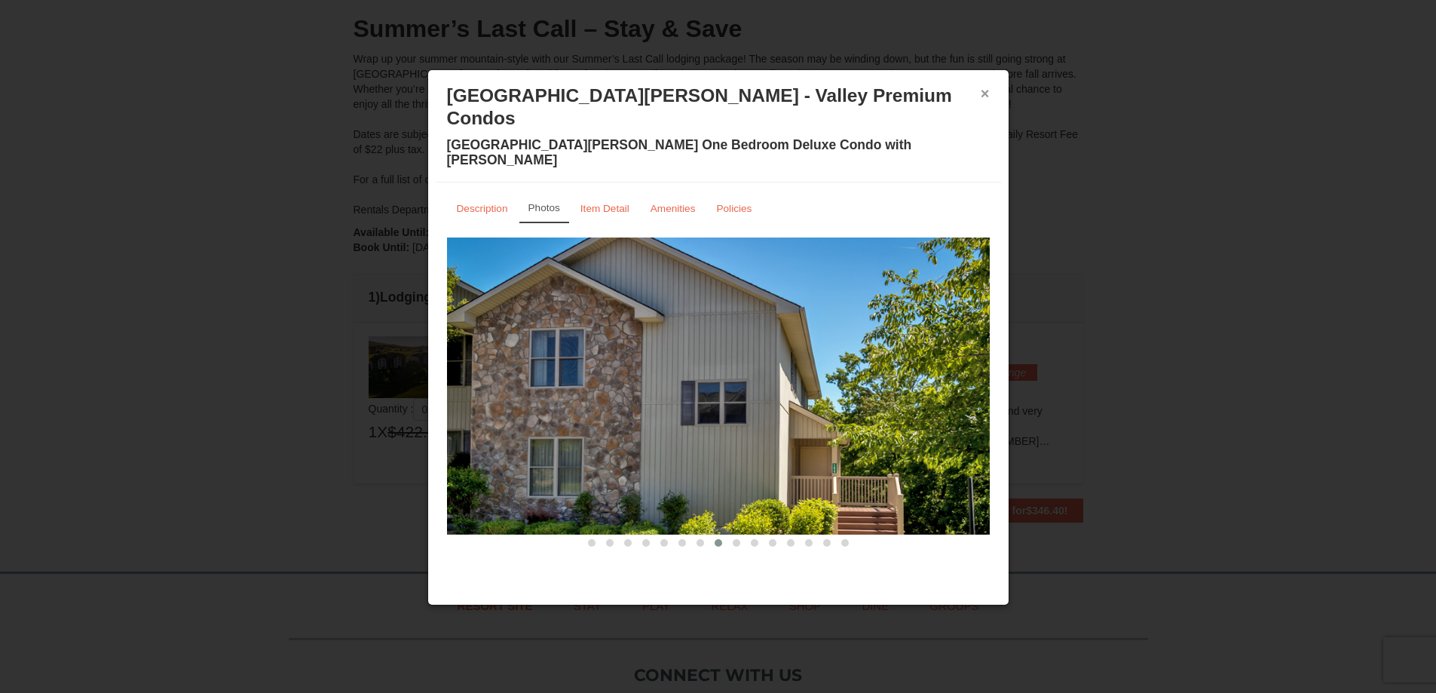
click at [987, 94] on button "×" at bounding box center [985, 93] width 9 height 15
